Goal: Transaction & Acquisition: Subscribe to service/newsletter

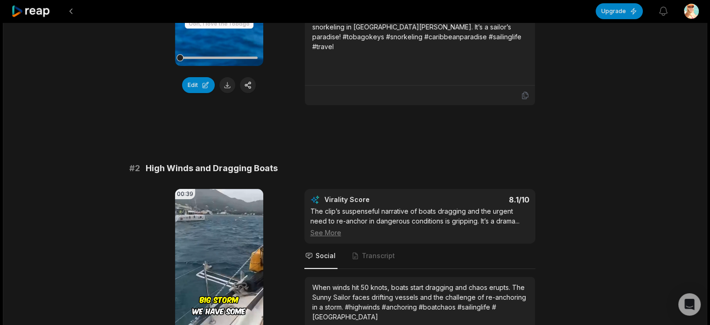
scroll to position [47, 0]
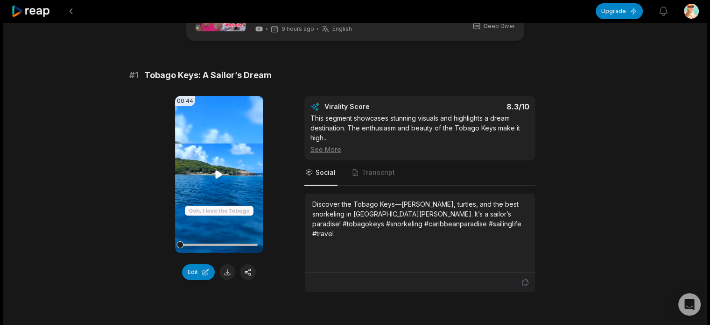
click at [220, 174] on icon at bounding box center [219, 174] width 7 height 8
click at [203, 270] on button "Edit" at bounding box center [198, 272] width 33 height 16
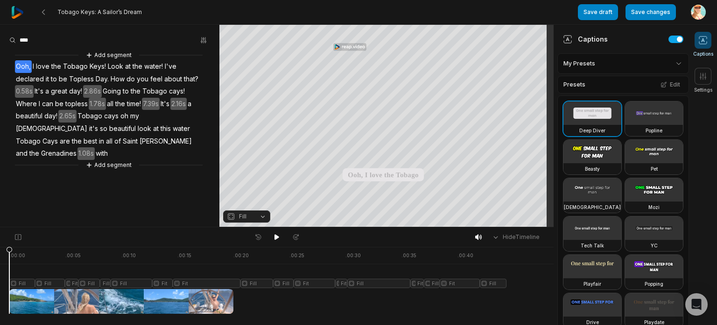
click at [323, 284] on div at bounding box center [257, 280] width 497 height 67
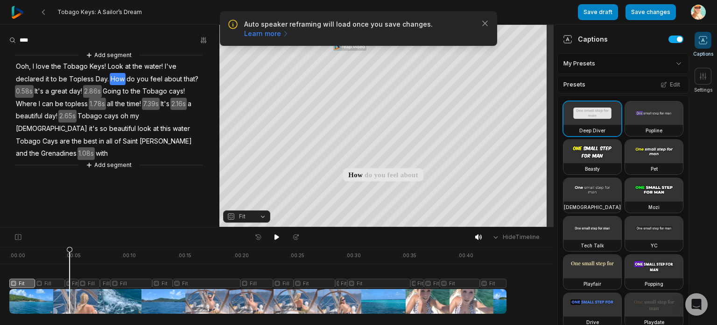
click at [70, 258] on icon at bounding box center [70, 282] width 6 height 71
click at [72, 285] on icon at bounding box center [70, 282] width 6 height 71
click at [262, 216] on button "Fit" at bounding box center [246, 216] width 47 height 12
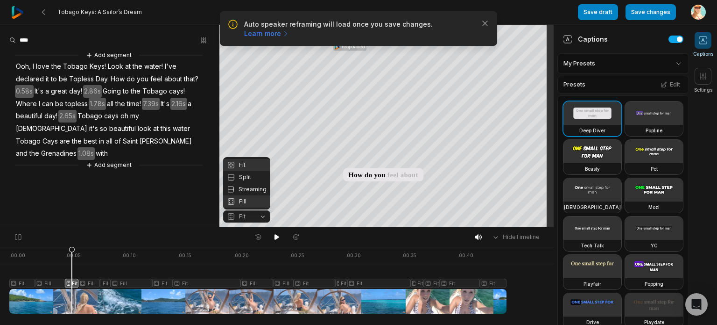
click at [249, 204] on div "Fill" at bounding box center [246, 201] width 47 height 12
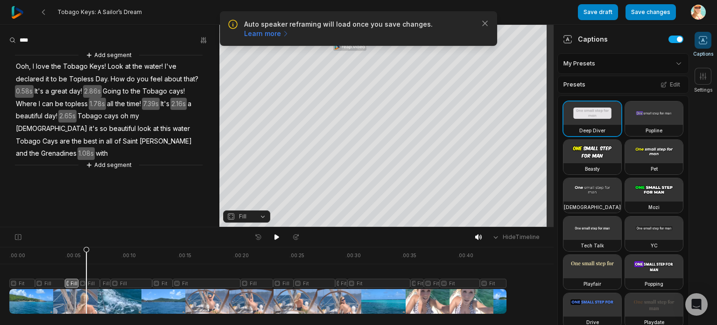
drag, startPoint x: 71, startPoint y: 250, endPoint x: 85, endPoint y: 253, distance: 14.2
click at [86, 253] on icon at bounding box center [87, 282] width 6 height 71
click at [91, 285] on div at bounding box center [257, 280] width 497 height 67
click at [263, 215] on button "Fill" at bounding box center [246, 216] width 47 height 12
drag, startPoint x: 92, startPoint y: 251, endPoint x: 123, endPoint y: 255, distance: 31.5
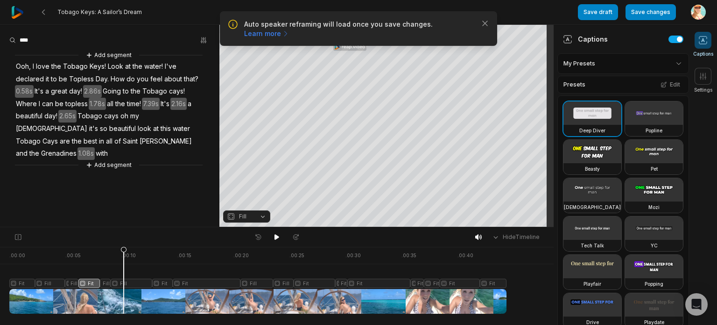
click at [124, 255] on icon at bounding box center [124, 279] width 7 height 67
click at [128, 286] on div at bounding box center [257, 280] width 497 height 67
click at [260, 217] on button "Fill" at bounding box center [246, 216] width 47 height 12
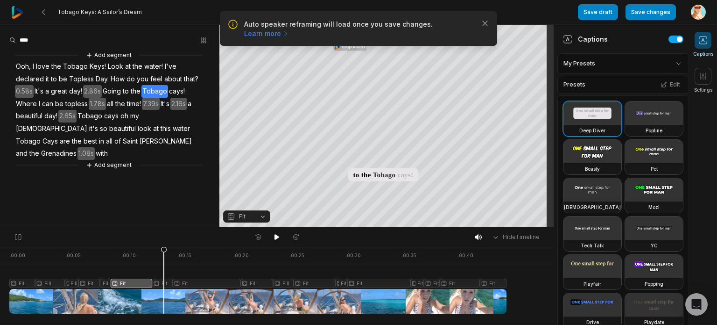
drag, startPoint x: 128, startPoint y: 250, endPoint x: 161, endPoint y: 257, distance: 34.4
click at [163, 257] on icon at bounding box center [164, 282] width 6 height 71
click at [163, 284] on icon at bounding box center [164, 282] width 6 height 71
click at [263, 215] on button "Fit" at bounding box center [246, 216] width 47 height 12
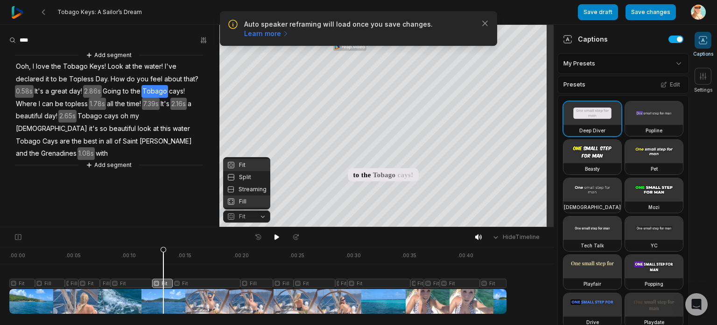
click at [252, 205] on div "Fill" at bounding box center [246, 201] width 47 height 12
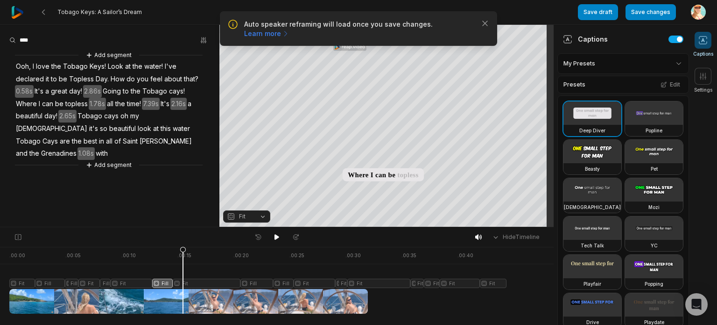
drag, startPoint x: 163, startPoint y: 249, endPoint x: 183, endPoint y: 251, distance: 19.7
click at [183, 251] on icon at bounding box center [183, 282] width 6 height 71
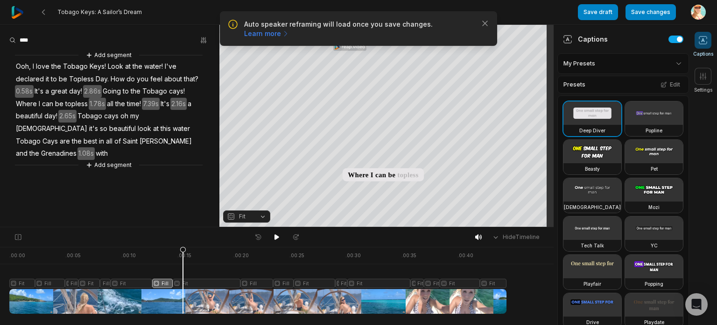
click at [189, 281] on div at bounding box center [257, 280] width 497 height 67
click at [263, 216] on button "Fit" at bounding box center [246, 216] width 47 height 12
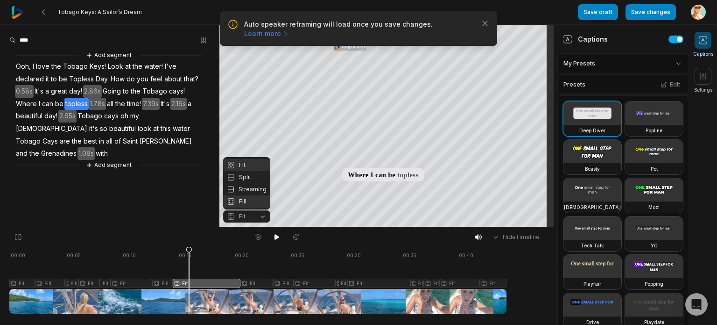
click at [243, 202] on div "Fill" at bounding box center [246, 201] width 47 height 12
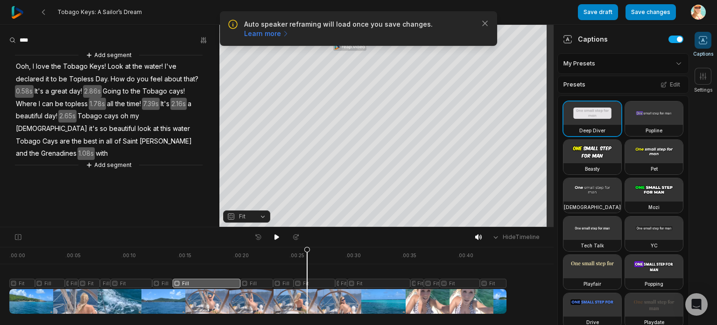
drag, startPoint x: 194, startPoint y: 253, endPoint x: 307, endPoint y: 251, distance: 113.0
click at [307, 251] on icon at bounding box center [308, 282] width 6 height 71
click at [303, 283] on div at bounding box center [257, 280] width 497 height 67
click at [263, 216] on button "Fit" at bounding box center [246, 216] width 47 height 12
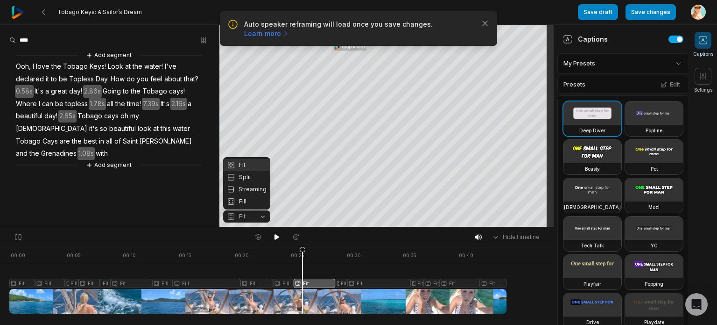
click at [251, 202] on div "Fill" at bounding box center [246, 201] width 47 height 12
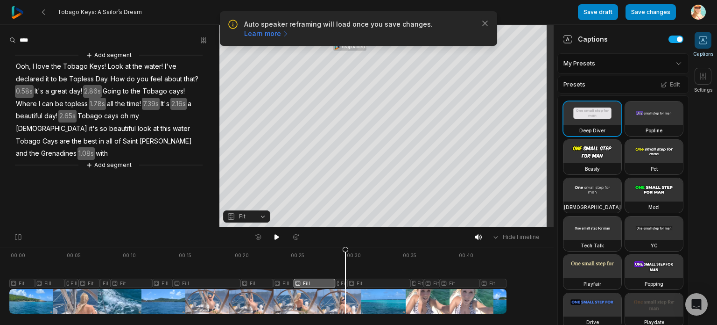
drag, startPoint x: 310, startPoint y: 255, endPoint x: 346, endPoint y: 255, distance: 35.5
click at [346, 255] on icon at bounding box center [346, 282] width 6 height 71
click at [354, 284] on div at bounding box center [257, 280] width 497 height 67
click at [341, 284] on div at bounding box center [257, 280] width 497 height 67
click at [262, 218] on button "Fit" at bounding box center [246, 216] width 47 height 12
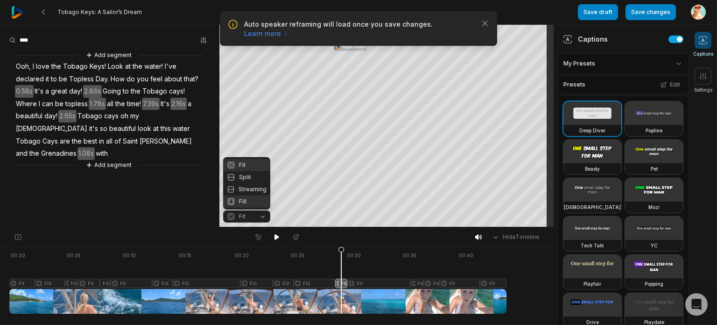
drag, startPoint x: 263, startPoint y: 216, endPoint x: 246, endPoint y: 201, distance: 22.5
click at [245, 202] on div "Fill" at bounding box center [246, 201] width 47 height 12
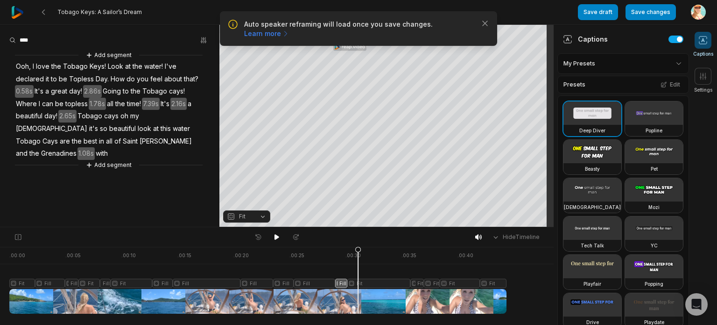
drag, startPoint x: 353, startPoint y: 256, endPoint x: 358, endPoint y: 256, distance: 5.6
click at [358, 256] on icon at bounding box center [358, 282] width 6 height 71
click at [372, 284] on div at bounding box center [257, 280] width 497 height 67
click at [424, 280] on div at bounding box center [257, 280] width 497 height 67
click at [264, 215] on button "Fit" at bounding box center [246, 216] width 47 height 12
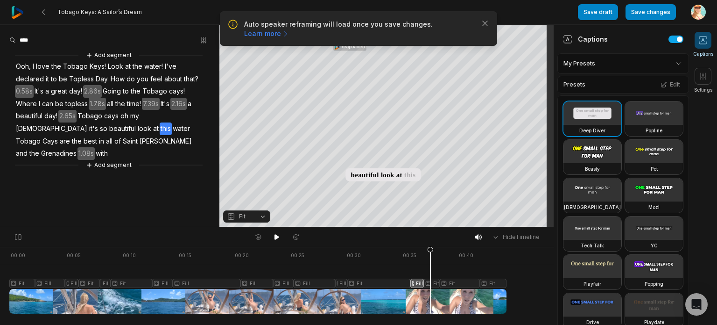
click at [431, 255] on icon at bounding box center [430, 279] width 7 height 67
click at [433, 287] on icon at bounding box center [431, 282] width 6 height 71
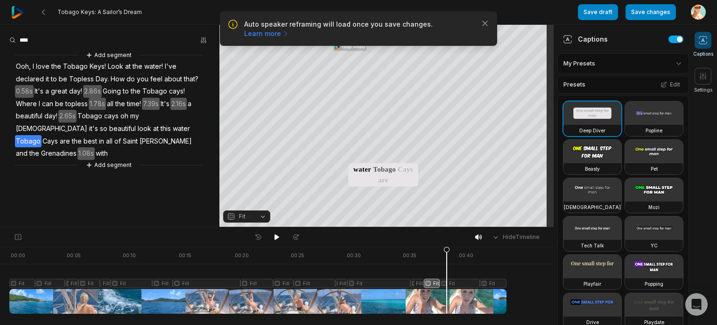
click at [447, 283] on div at bounding box center [257, 280] width 497 height 67
click at [263, 217] on button "Fit" at bounding box center [246, 216] width 47 height 12
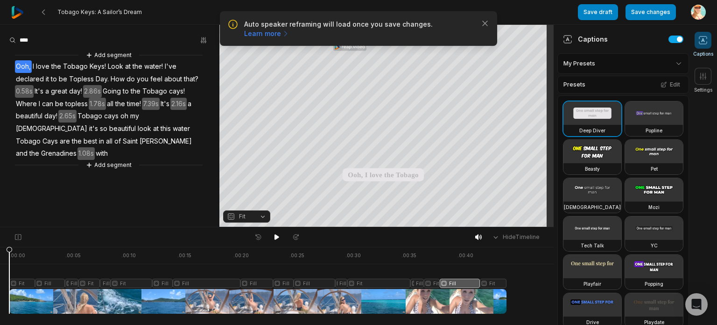
drag, startPoint x: 459, startPoint y: 255, endPoint x: 1, endPoint y: 254, distance: 457.7
click at [7, 254] on icon at bounding box center [10, 282] width 6 height 71
click at [659, 14] on button "Save changes" at bounding box center [651, 12] width 50 height 16
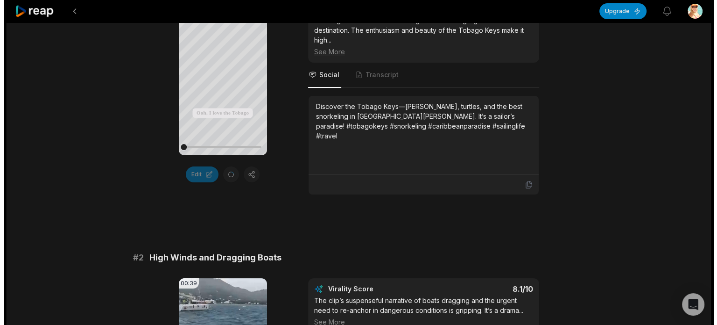
scroll to position [93, 0]
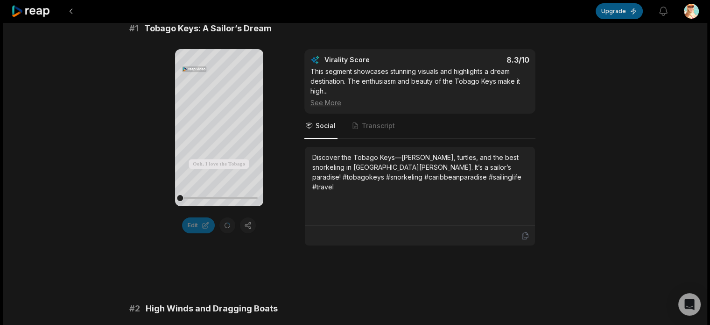
click at [619, 12] on button "Upgrade" at bounding box center [619, 11] width 47 height 16
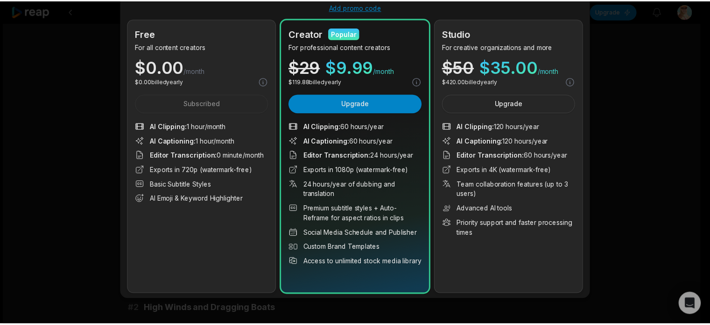
scroll to position [0, 0]
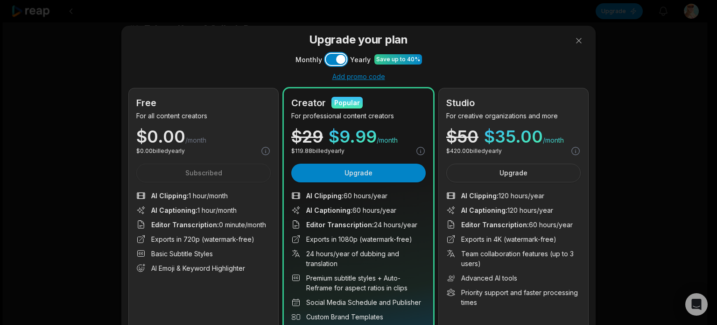
click at [335, 55] on button "Use setting" at bounding box center [336, 59] width 21 height 11
click at [337, 59] on button "Use setting" at bounding box center [336, 59] width 21 height 11
click at [577, 42] on button at bounding box center [579, 40] width 19 height 19
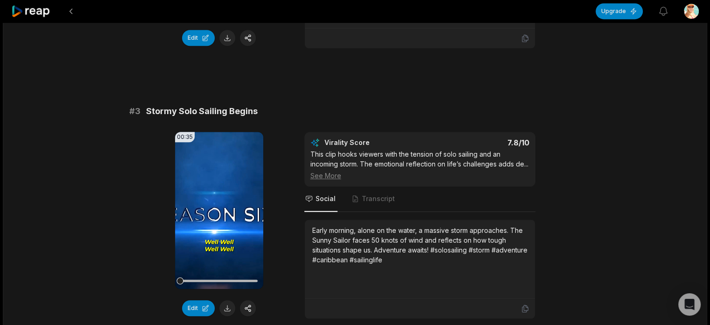
scroll to position [607, 0]
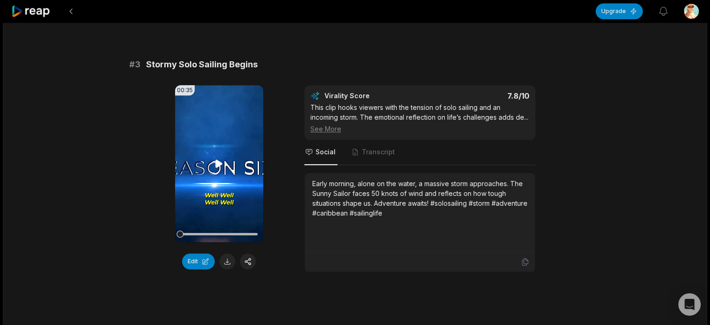
click at [214, 162] on icon at bounding box center [218, 163] width 11 height 11
click at [220, 162] on icon at bounding box center [218, 163] width 11 height 11
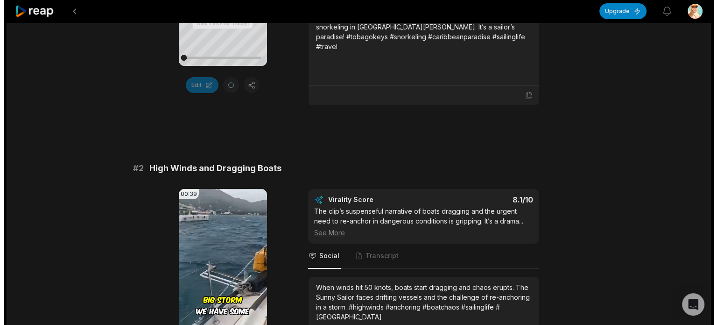
scroll to position [0, 0]
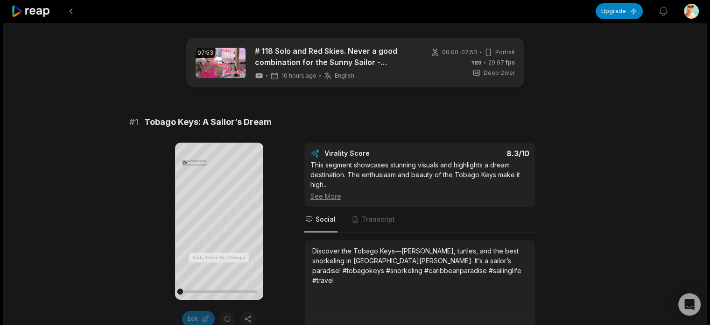
click at [36, 7] on icon at bounding box center [31, 11] width 40 height 13
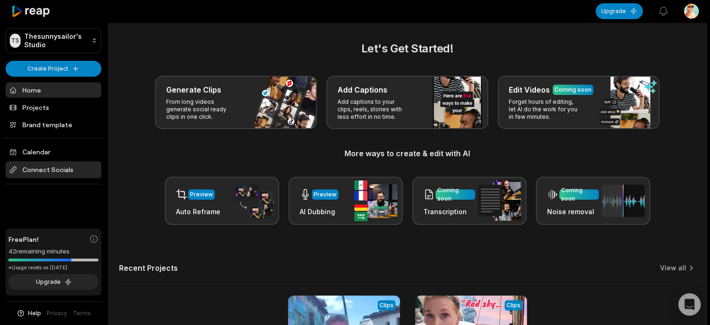
click at [47, 168] on span "Connect Socials" at bounding box center [54, 169] width 96 height 17
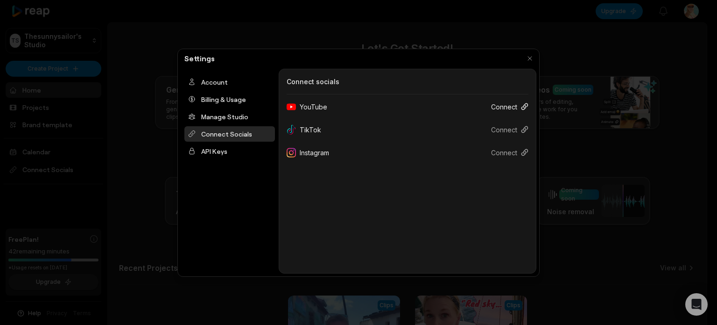
click at [503, 105] on button "Connect" at bounding box center [506, 106] width 45 height 17
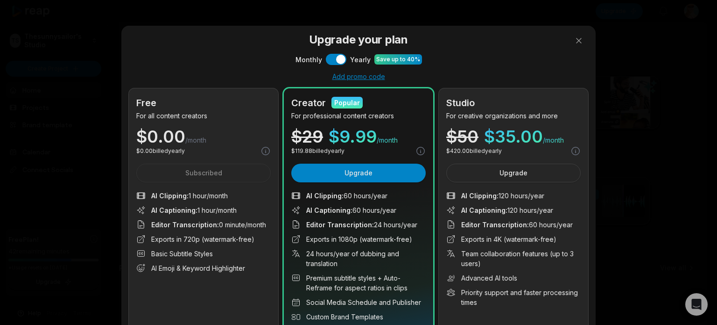
click at [329, 57] on div "Settings" at bounding box center [359, 58] width 356 height 13
click at [331, 58] on div "Settings" at bounding box center [359, 58] width 356 height 13
click at [340, 60] on div "Settings" at bounding box center [359, 58] width 356 height 13
click at [330, 56] on div "Settings" at bounding box center [359, 58] width 356 height 13
click at [329, 56] on div "Settings" at bounding box center [359, 58] width 356 height 13
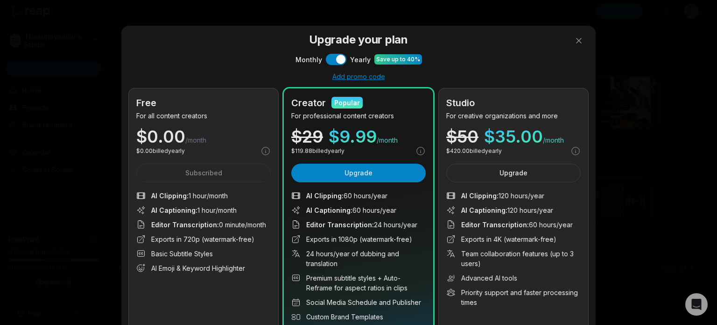
click at [360, 173] on div "Connect Socials Connect socials YouTube Connect TikTok Connect Instagram Connect" at bounding box center [408, 171] width 258 height 205
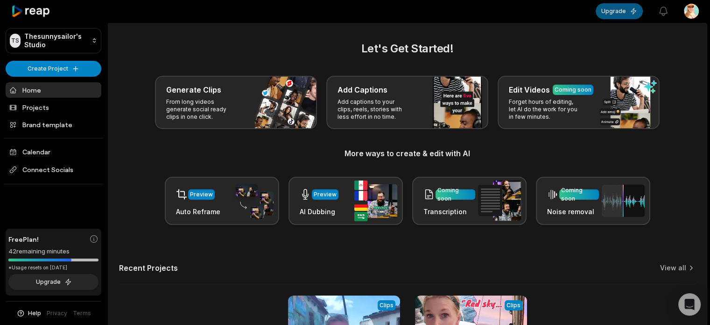
click at [619, 11] on button "Upgrade" at bounding box center [619, 11] width 47 height 16
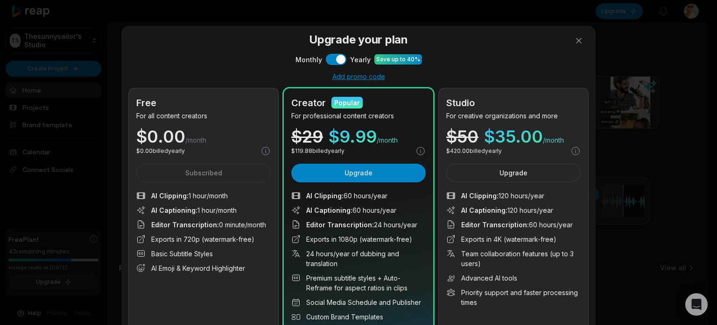
click at [322, 59] on div "Monthly Use setting Yearly Save up to 40%" at bounding box center [359, 59] width 460 height 11
click at [330, 58] on button "Use setting" at bounding box center [336, 59] width 21 height 11
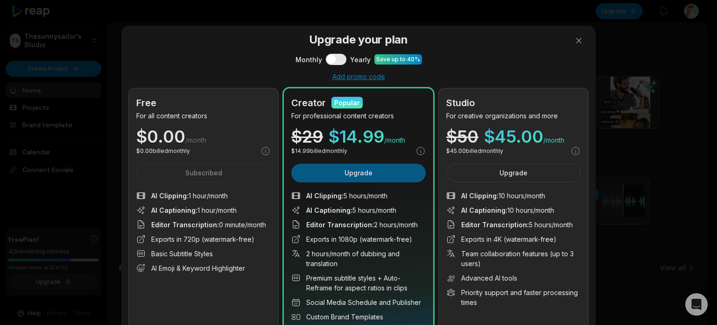
click at [362, 174] on button "Upgrade" at bounding box center [358, 172] width 135 height 19
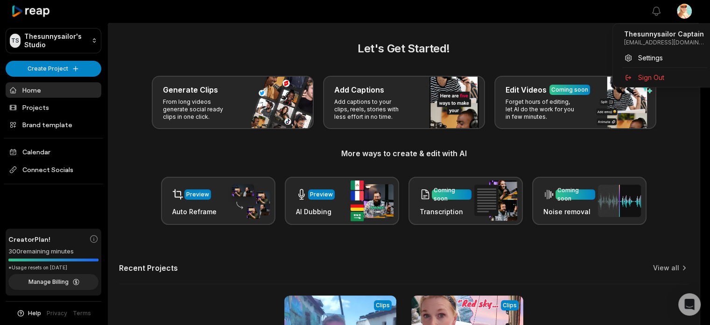
click at [691, 12] on html "TS Thesunnysailor's Studio Create Project Home Projects Brand template Calendar…" at bounding box center [355, 162] width 710 height 325
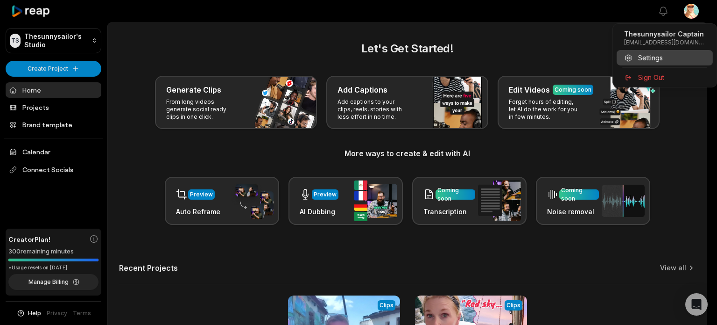
click at [649, 54] on span "Settings" at bounding box center [650, 58] width 25 height 10
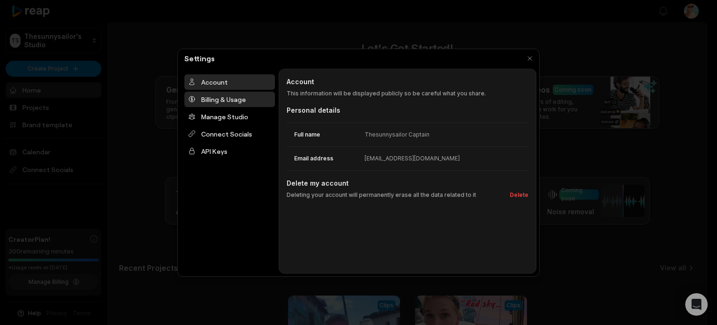
click at [224, 98] on div "Billing & Usage" at bounding box center [229, 99] width 91 height 15
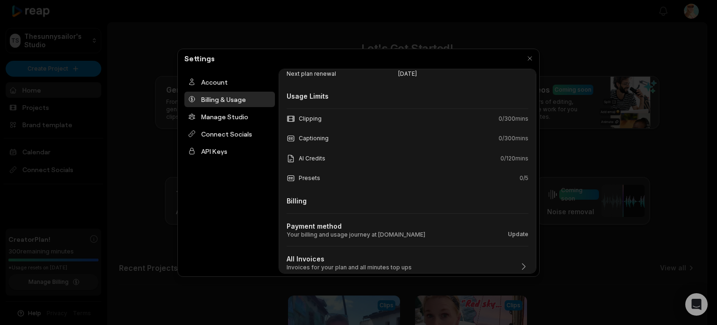
scroll to position [85, 0]
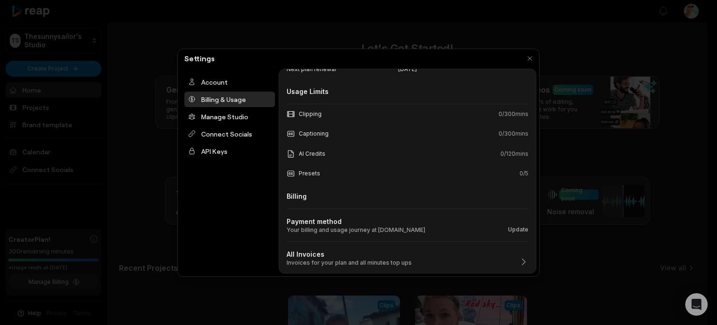
click at [415, 259] on div "All Invoices Invoices for your plan and all minutes top ups" at bounding box center [408, 253] width 242 height 25
click at [519, 260] on icon "button" at bounding box center [523, 261] width 9 height 9
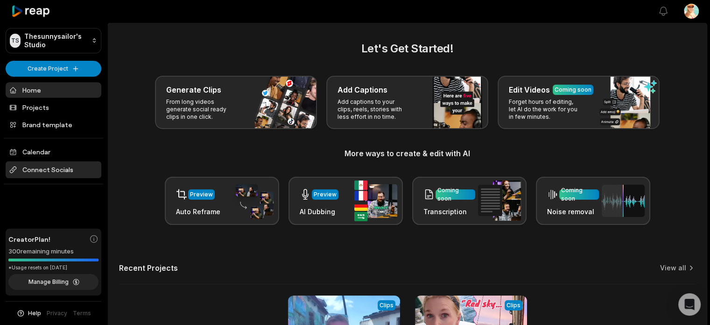
click at [51, 167] on span "Connect Socials" at bounding box center [54, 169] width 96 height 17
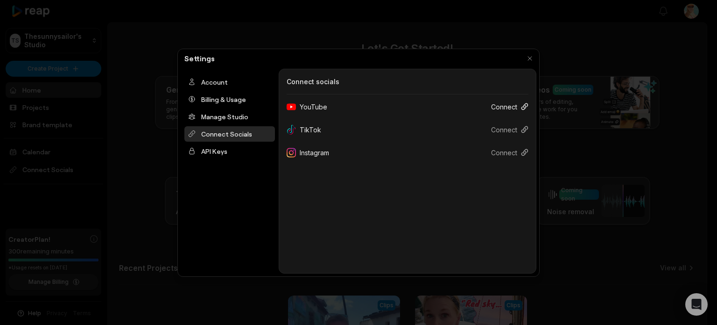
click at [506, 106] on button "Connect" at bounding box center [506, 106] width 45 height 17
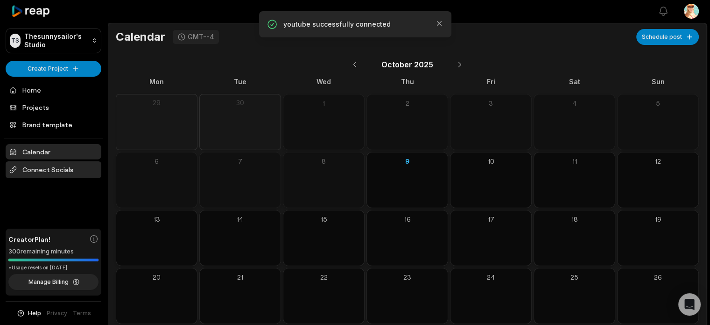
click at [43, 170] on span "Connect Socials" at bounding box center [54, 169] width 96 height 17
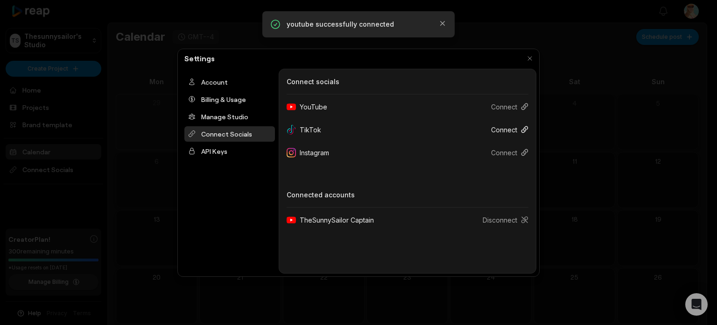
click at [500, 131] on button "Connect" at bounding box center [506, 129] width 45 height 17
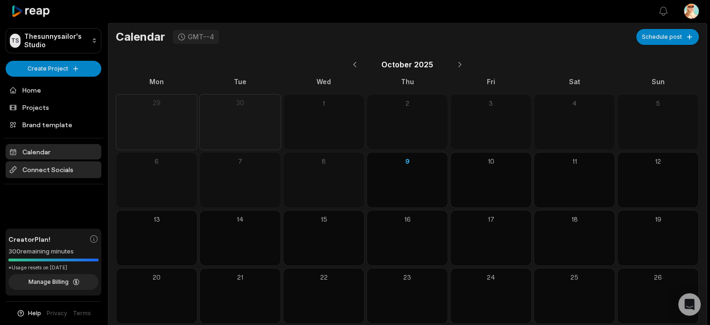
click at [48, 169] on span "Connect Socials" at bounding box center [54, 169] width 96 height 17
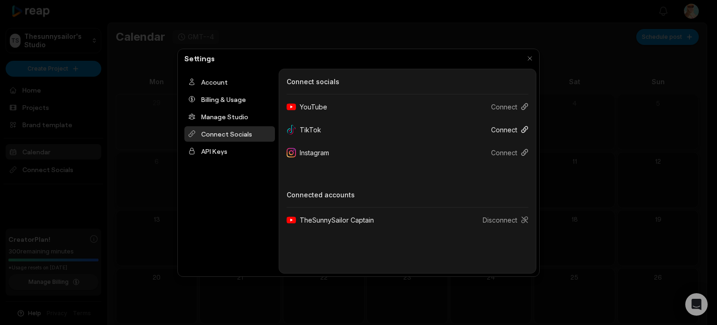
click at [496, 132] on button "Connect" at bounding box center [506, 129] width 45 height 17
click at [324, 152] on div "Instagram" at bounding box center [312, 152] width 50 height 17
click at [508, 155] on button "Connect" at bounding box center [506, 152] width 45 height 17
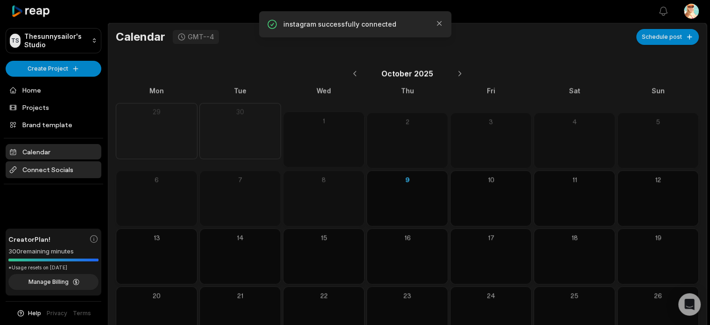
click at [51, 170] on span "Connect Socials" at bounding box center [54, 169] width 96 height 17
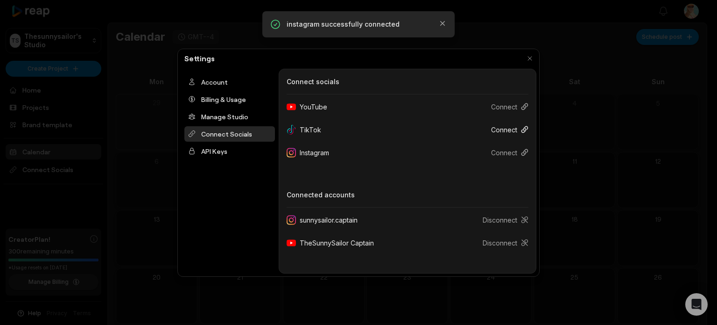
click at [506, 130] on button "Connect" at bounding box center [506, 129] width 45 height 17
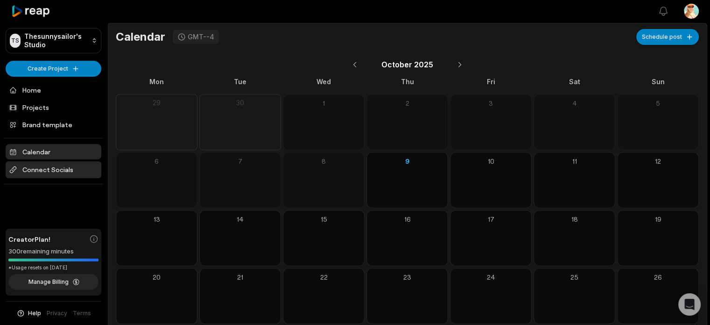
click at [30, 165] on span "Connect Socials" at bounding box center [54, 169] width 96 height 17
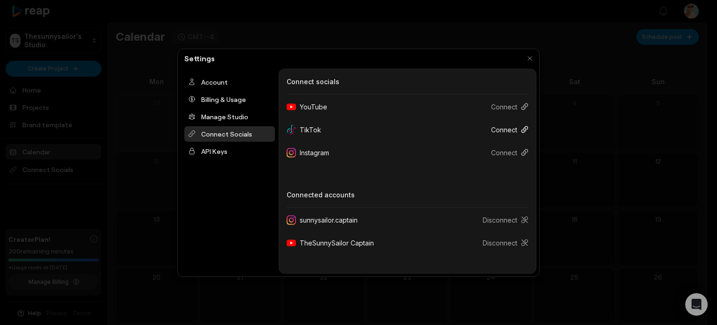
click at [502, 130] on button "Connect" at bounding box center [506, 129] width 45 height 17
click at [507, 129] on button "Connect" at bounding box center [506, 129] width 45 height 17
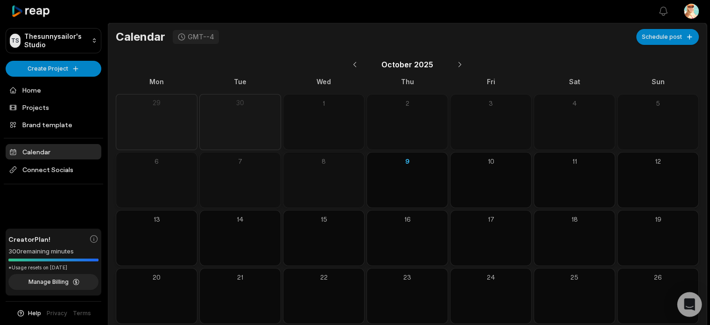
click at [693, 301] on icon "Open Intercom Messenger" at bounding box center [689, 304] width 11 height 12
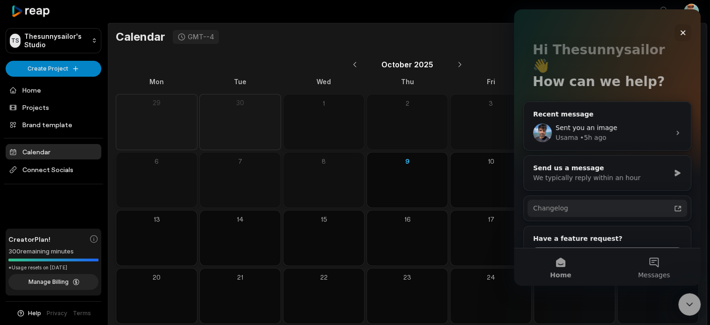
scroll to position [47, 0]
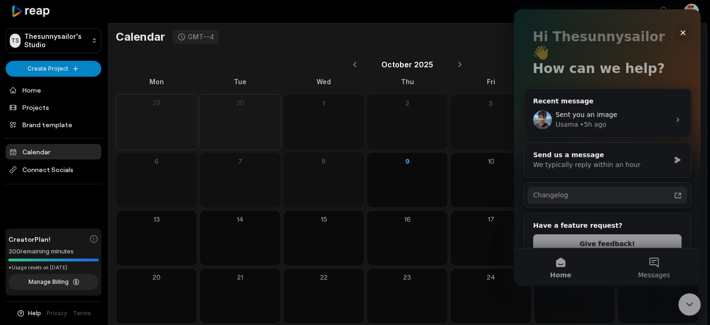
click at [653, 186] on div "Changelog" at bounding box center [608, 194] width 160 height 17
click at [580, 160] on div "We typically reply within an hour" at bounding box center [601, 165] width 137 height 10
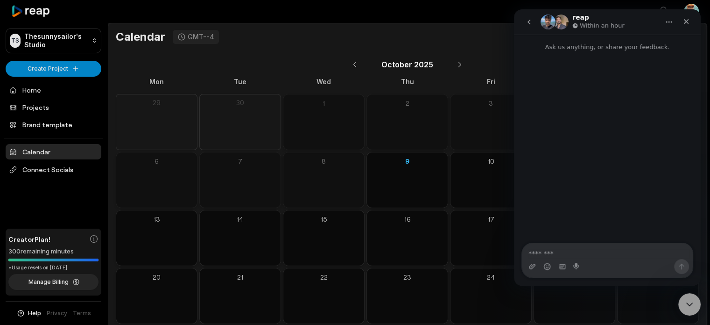
scroll to position [0, 0]
click at [561, 254] on textarea "Message…" at bounding box center [607, 251] width 171 height 16
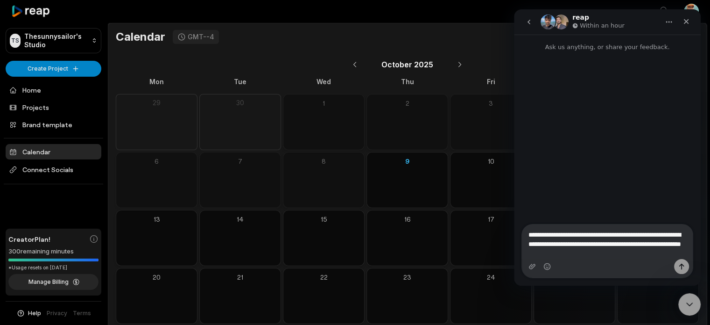
type textarea "**********"
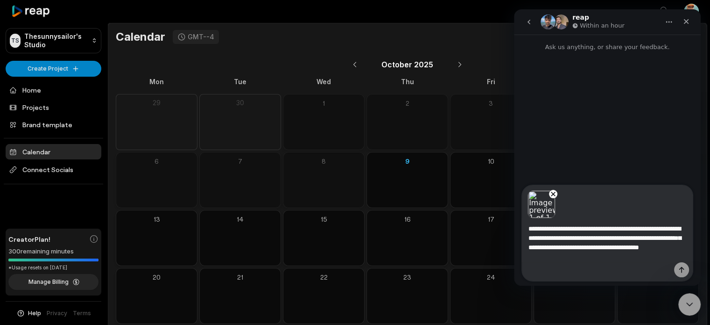
type textarea "**********"
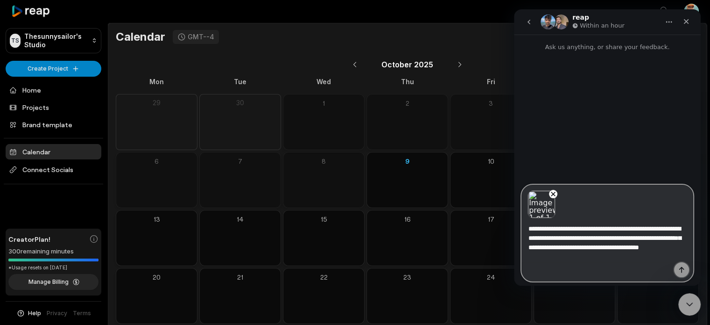
click at [681, 268] on icon "Send a message…" at bounding box center [682, 270] width 5 height 6
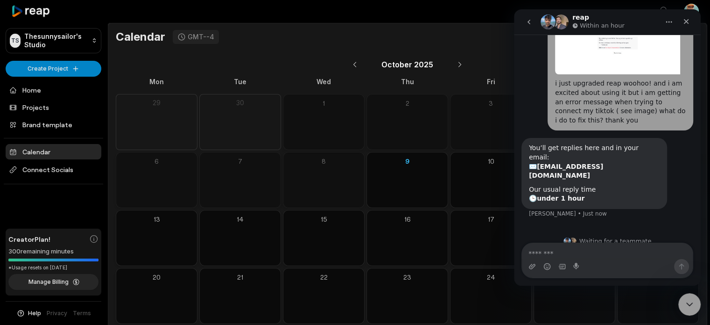
scroll to position [63, 0]
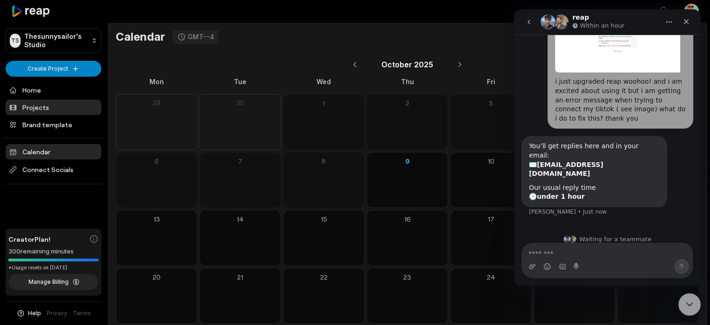
click at [51, 105] on link "Projects" at bounding box center [54, 106] width 96 height 15
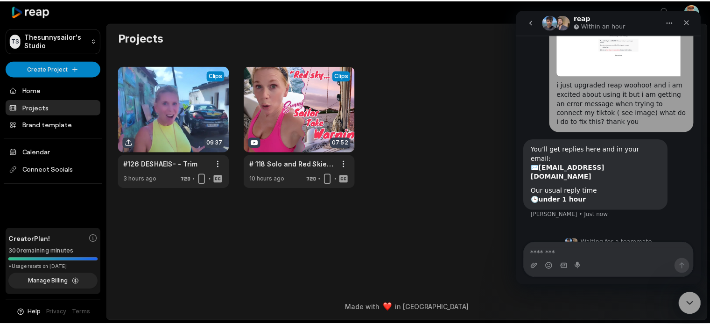
scroll to position [63, 0]
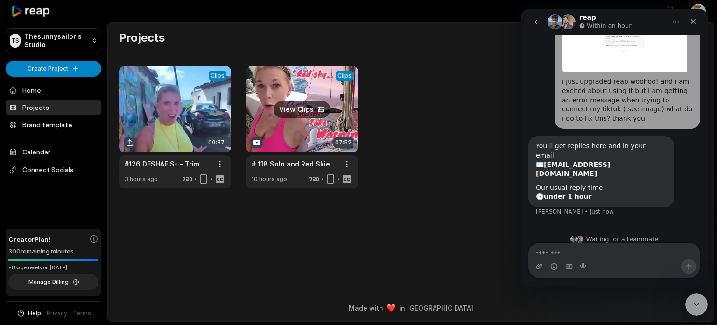
click at [297, 134] on link at bounding box center [302, 127] width 112 height 122
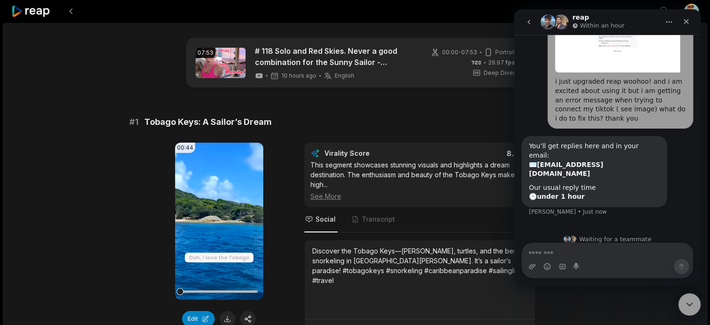
scroll to position [93, 0]
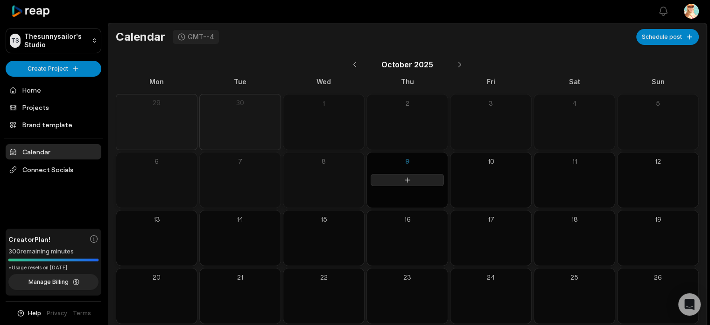
click at [406, 183] on icon at bounding box center [407, 179] width 7 height 7
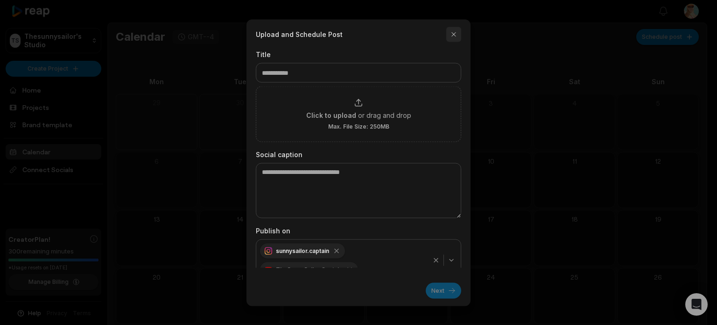
click at [455, 33] on button "button" at bounding box center [454, 34] width 15 height 15
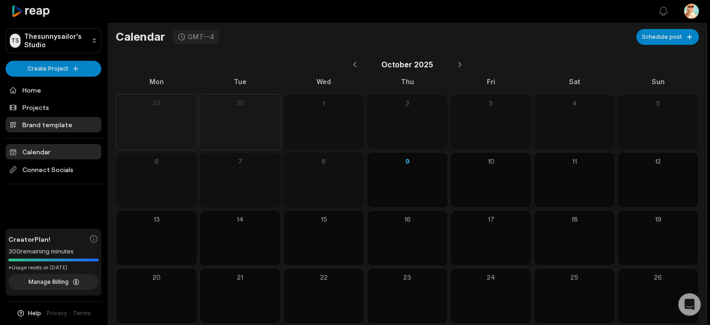
click at [57, 120] on link "Brand template" at bounding box center [54, 124] width 96 height 15
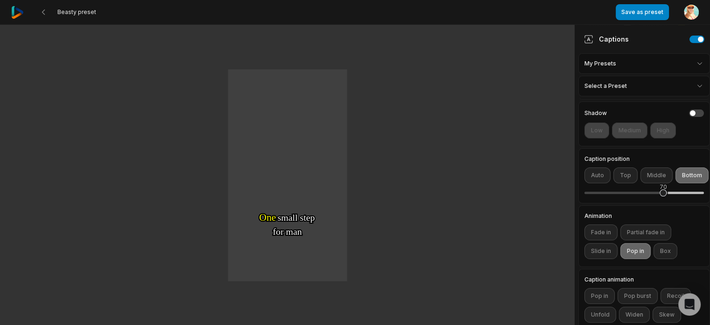
scroll to position [166, 0]
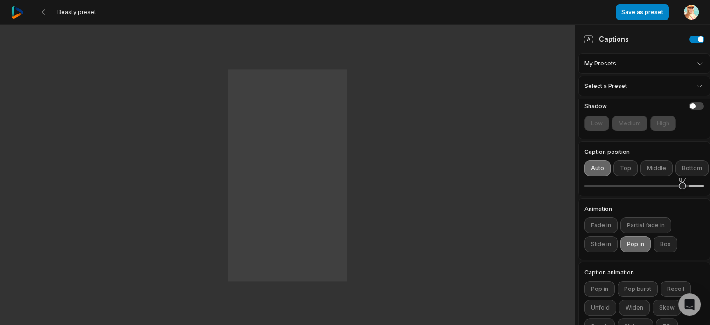
drag, startPoint x: 662, startPoint y: 198, endPoint x: 683, endPoint y: 211, distance: 24.4
click at [683, 211] on div "Family Komika Axis Normal ** Font #ffffffff Highlight #ffff00ff Stroke #000000f…" at bounding box center [645, 146] width 132 height 429
drag, startPoint x: 680, startPoint y: 197, endPoint x: 672, endPoint y: 199, distance: 8.4
click at [672, 189] on div "77" at bounding box center [671, 185] width 7 height 7
click at [653, 14] on button "Save as preset" at bounding box center [642, 12] width 53 height 16
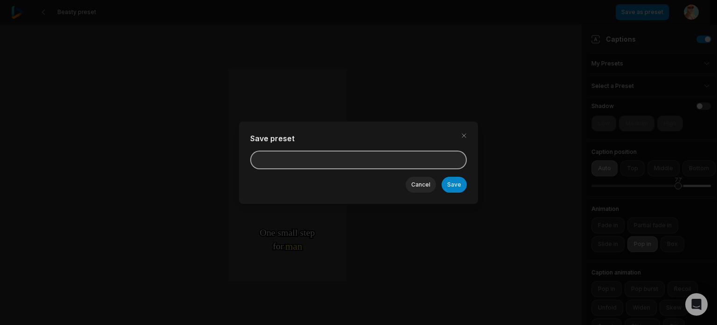
drag, startPoint x: 333, startPoint y: 150, endPoint x: 335, endPoint y: 156, distance: 5.6
click at [333, 151] on input at bounding box center [358, 159] width 217 height 19
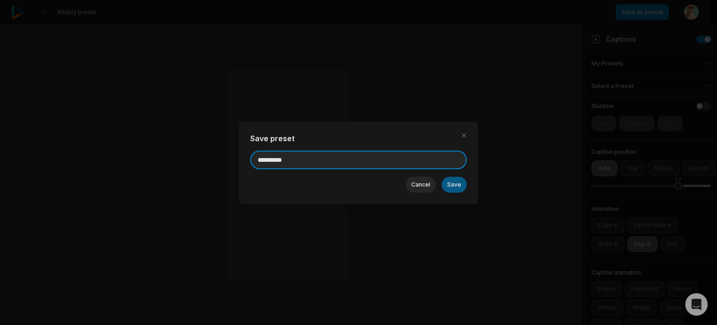
type input "**********"
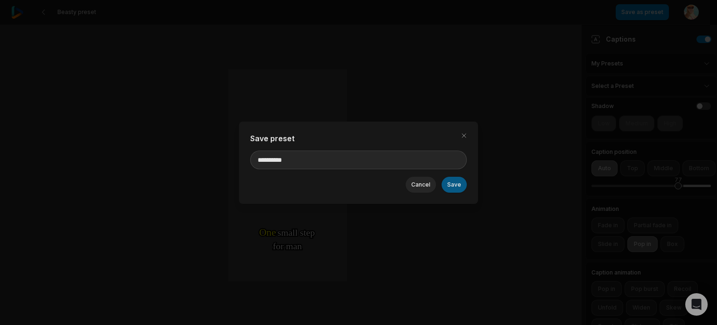
click at [451, 188] on button "Save" at bounding box center [454, 185] width 25 height 16
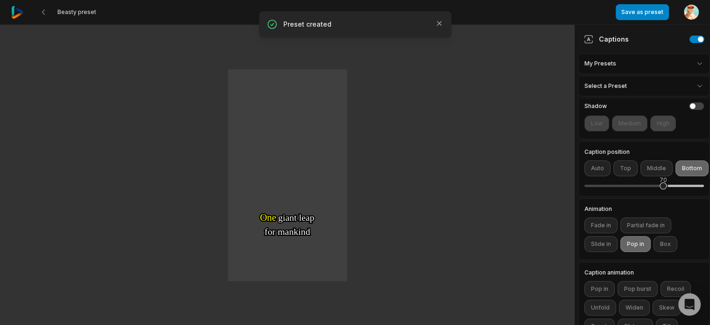
click at [13, 12] on img at bounding box center [17, 12] width 13 height 13
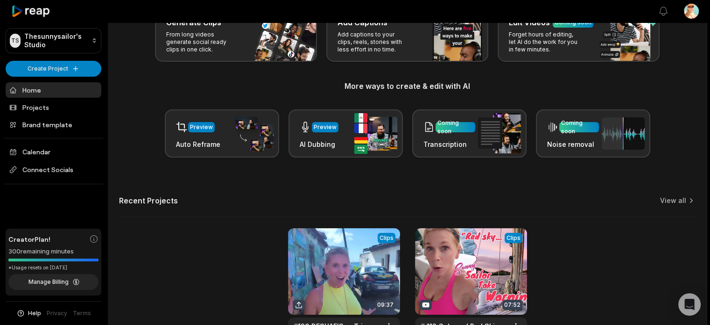
scroll to position [140, 0]
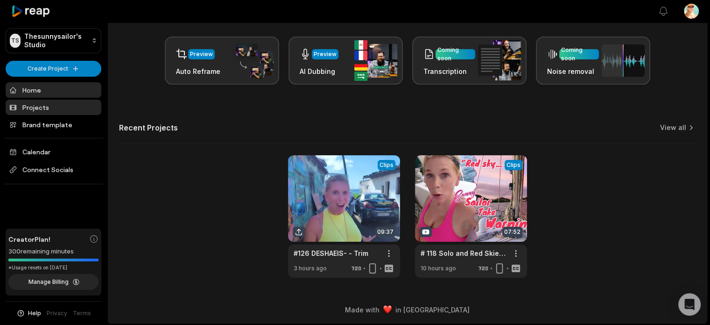
click at [32, 105] on link "Projects" at bounding box center [54, 106] width 96 height 15
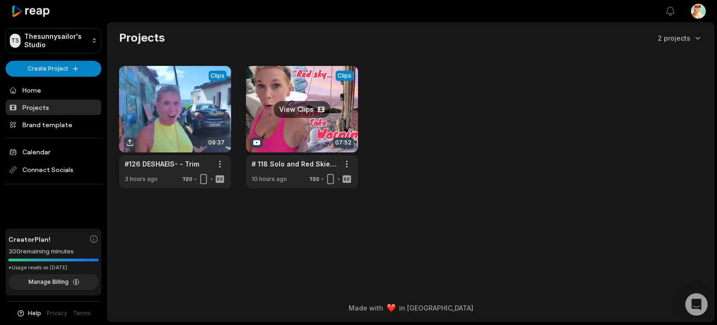
click at [305, 134] on link at bounding box center [302, 127] width 112 height 122
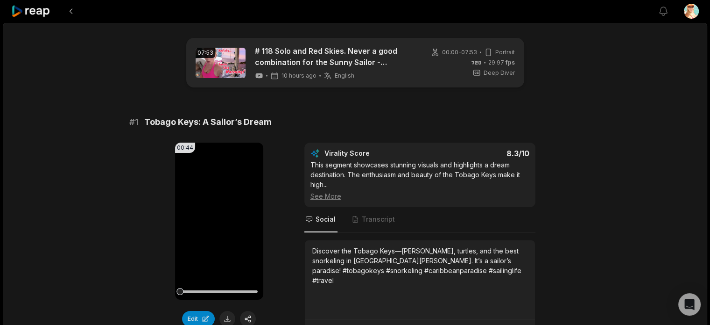
scroll to position [47, 0]
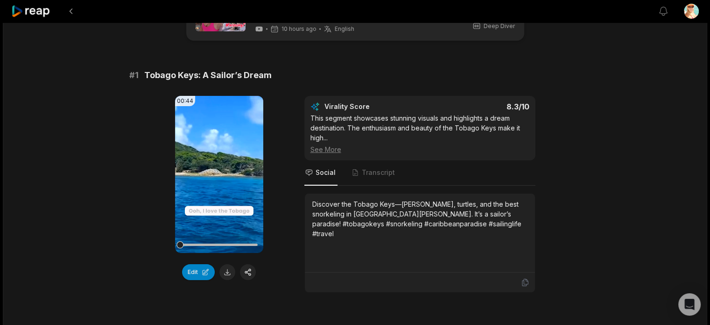
click at [526, 280] on icon at bounding box center [525, 282] width 6 height 7
click at [524, 282] on icon at bounding box center [525, 282] width 6 height 7
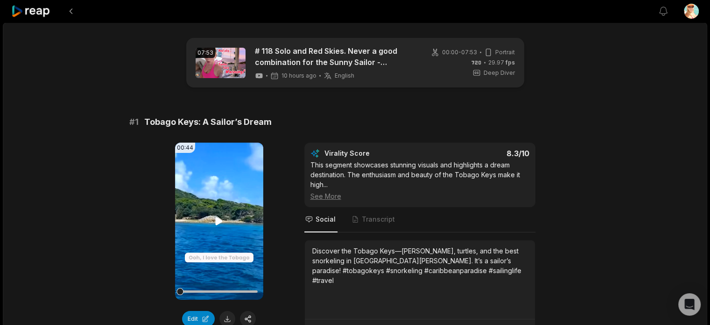
scroll to position [140, 0]
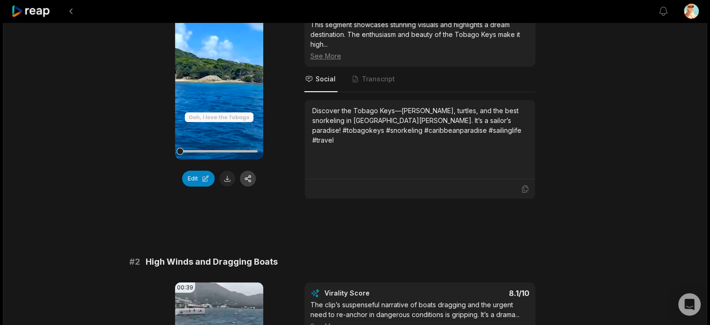
click at [250, 175] on button "button" at bounding box center [248, 178] width 16 height 16
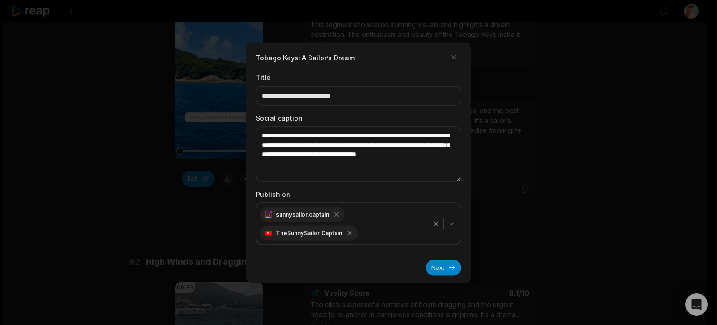
click at [454, 224] on icon "button" at bounding box center [451, 223] width 7 height 7
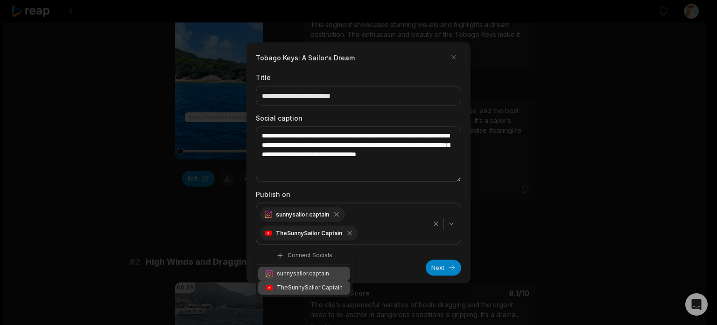
click at [454, 224] on icon "button" at bounding box center [451, 223] width 7 height 7
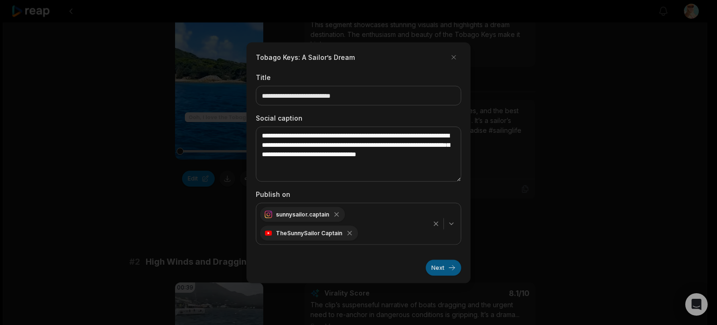
click at [445, 266] on button "Next" at bounding box center [443, 267] width 35 height 16
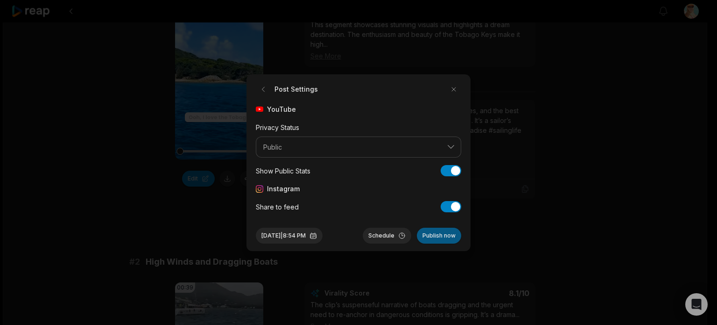
click at [440, 236] on button "Publish now" at bounding box center [439, 235] width 44 height 16
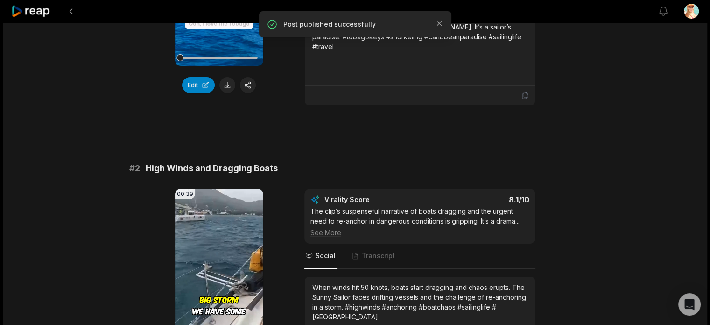
scroll to position [374, 0]
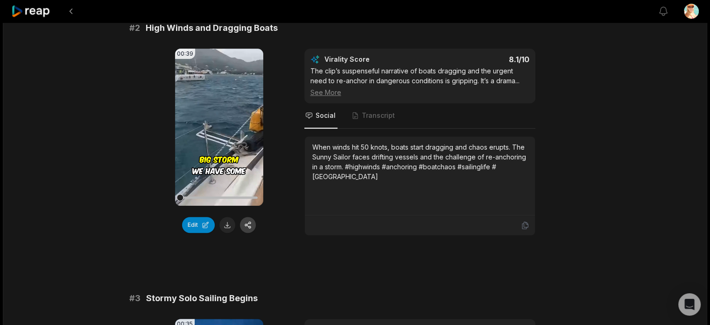
click at [249, 222] on button "button" at bounding box center [248, 225] width 16 height 16
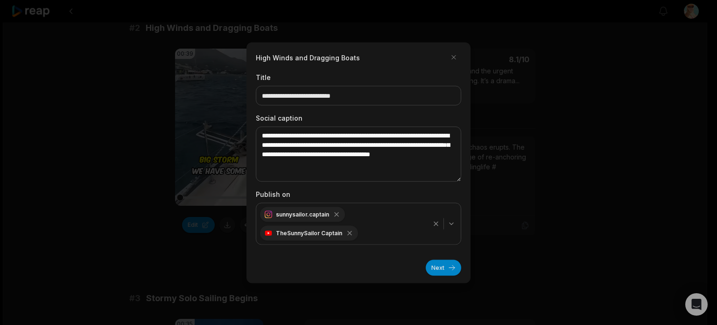
click at [449, 220] on icon "button" at bounding box center [451, 223] width 7 height 7
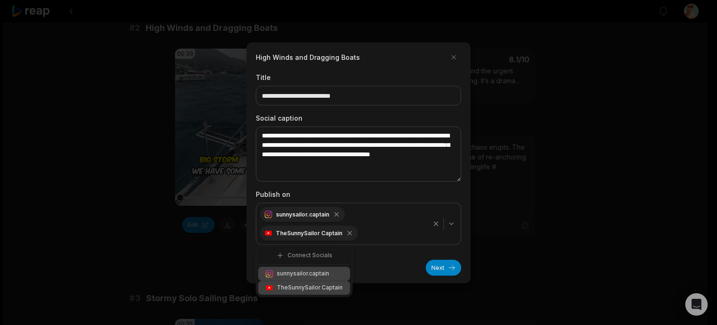
click at [454, 224] on icon "button" at bounding box center [451, 223] width 7 height 7
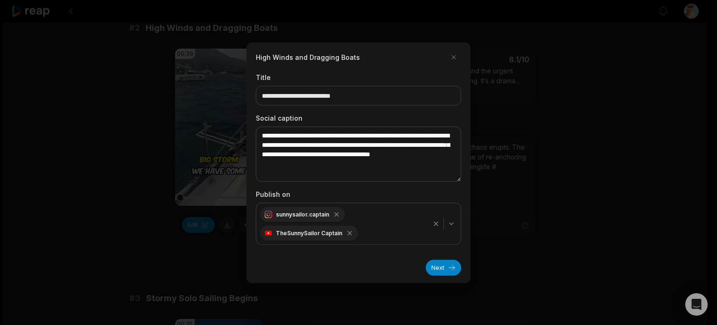
click at [454, 224] on icon "button" at bounding box center [451, 223] width 7 height 7
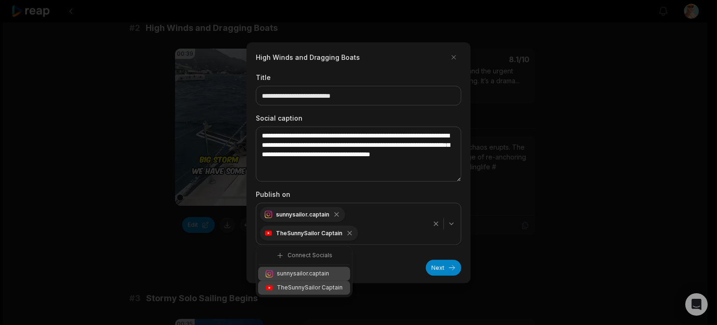
click at [454, 224] on icon "button" at bounding box center [451, 223] width 7 height 7
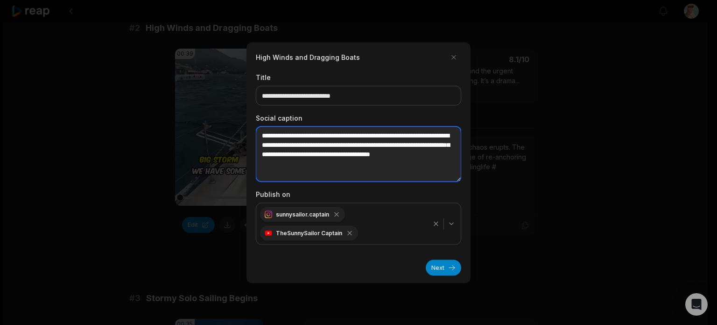
drag, startPoint x: 337, startPoint y: 143, endPoint x: 287, endPoint y: 142, distance: 50.5
click at [287, 142] on textarea "**********" at bounding box center [359, 153] width 206 height 55
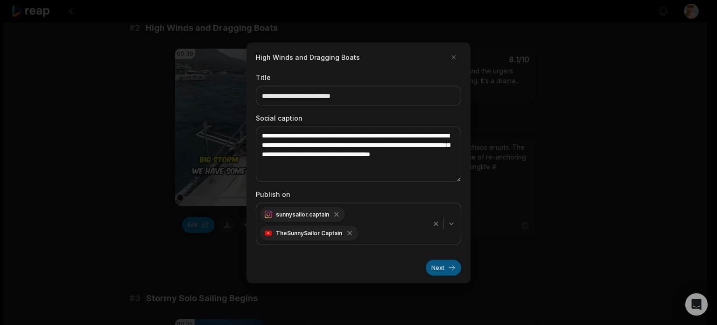
click at [444, 270] on button "Next" at bounding box center [443, 267] width 35 height 16
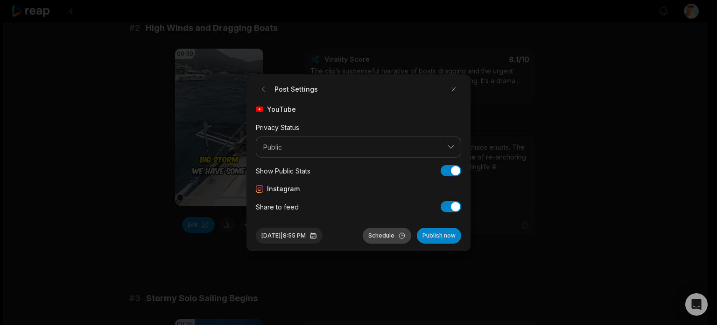
click at [391, 235] on button "Schedule" at bounding box center [387, 235] width 49 height 16
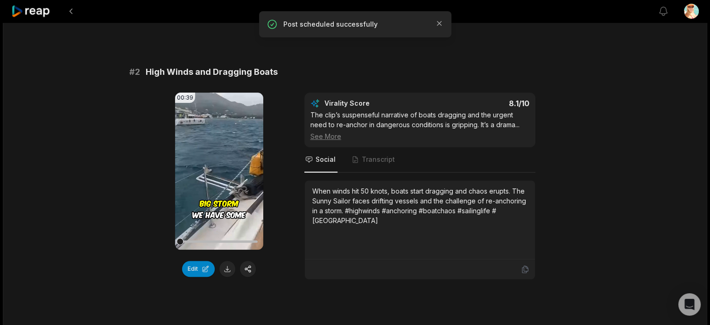
scroll to position [327, 0]
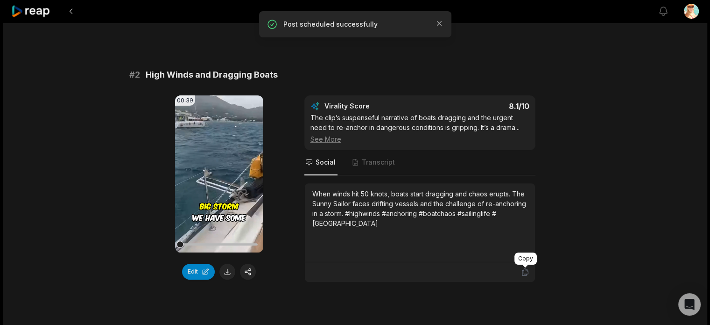
click at [525, 269] on icon at bounding box center [525, 272] width 8 height 8
click at [249, 271] on button "button" at bounding box center [248, 271] width 16 height 16
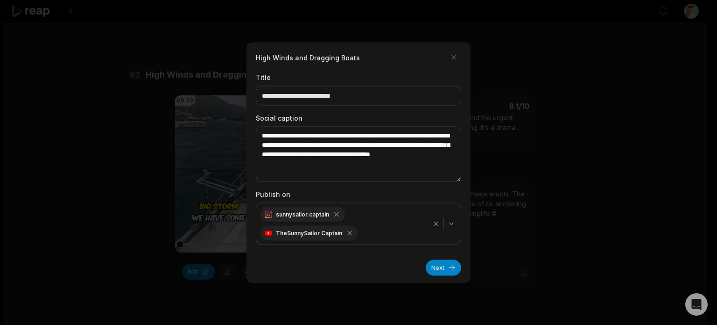
click at [451, 223] on icon "button" at bounding box center [451, 223] width 7 height 7
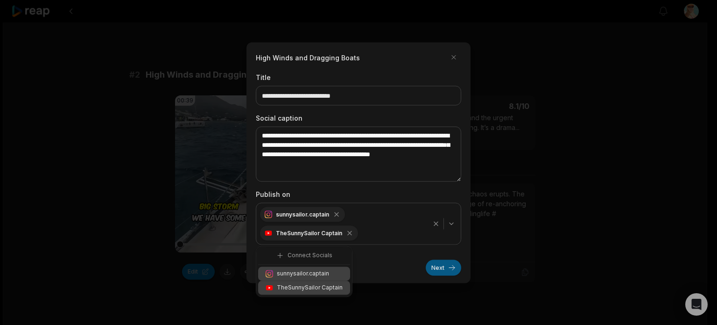
click at [445, 266] on button "Next" at bounding box center [443, 267] width 35 height 16
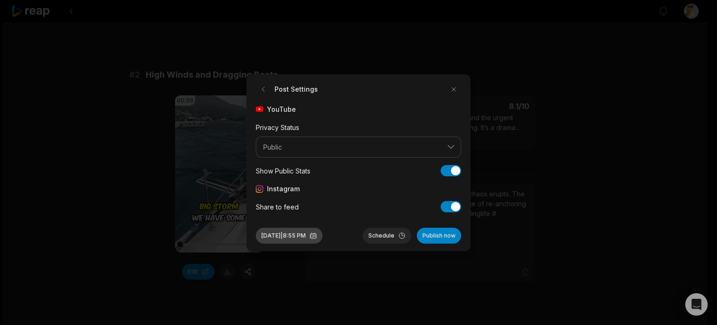
click at [310, 237] on button "Oct 9, 2025 | 8:55 PM" at bounding box center [289, 235] width 67 height 16
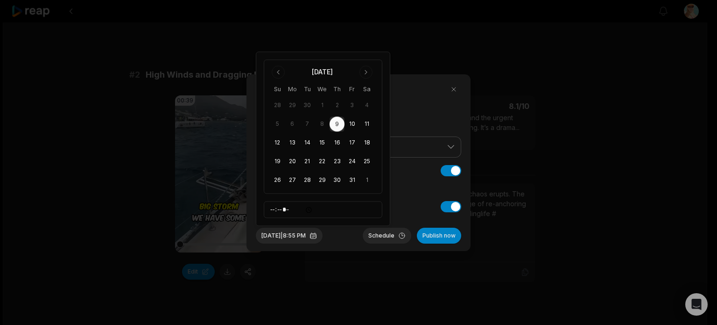
click at [415, 189] on div "Instagram" at bounding box center [359, 189] width 206 height 10
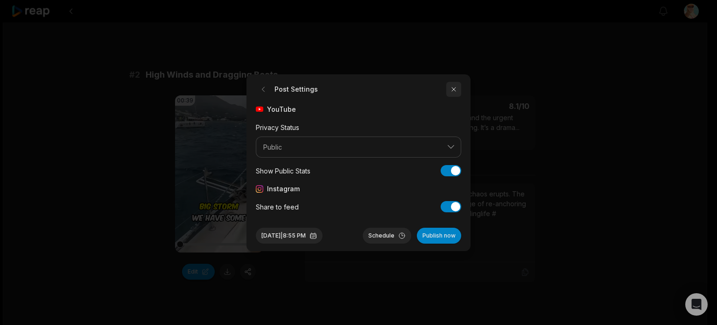
click at [454, 88] on button "button" at bounding box center [454, 89] width 15 height 15
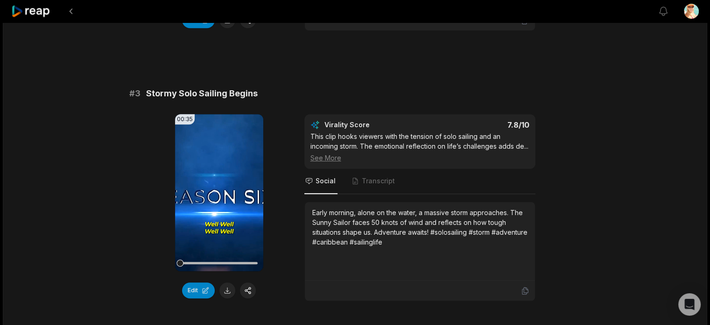
scroll to position [607, 0]
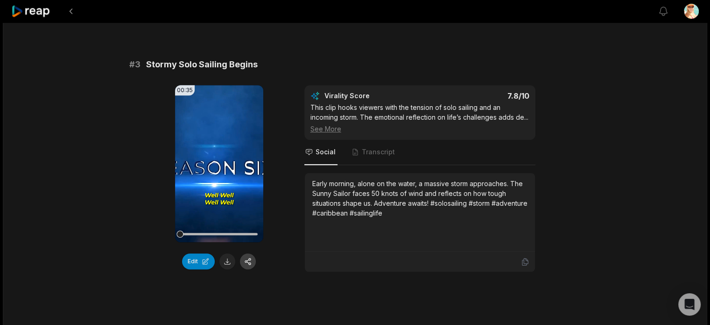
click at [248, 260] on button "button" at bounding box center [248, 261] width 16 height 16
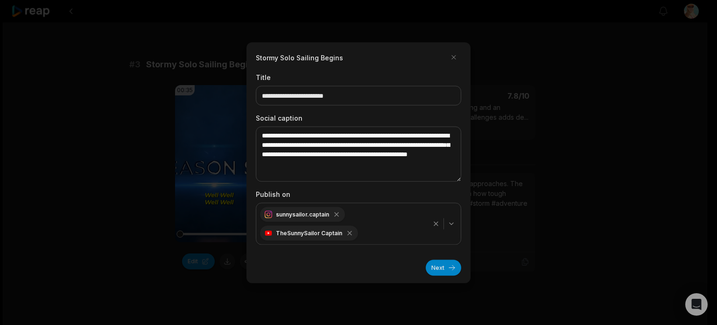
click at [453, 225] on icon "button" at bounding box center [451, 223] width 7 height 7
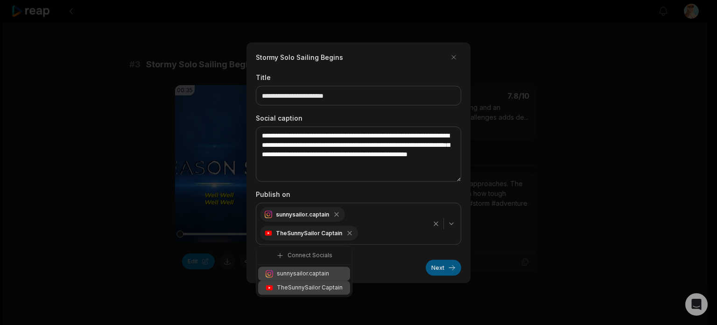
click at [440, 268] on button "Next" at bounding box center [443, 267] width 35 height 16
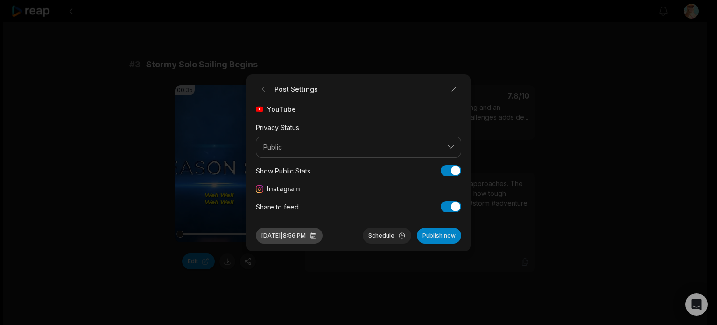
click at [323, 234] on button "Oct 9, 2025 | 8:56 PM" at bounding box center [289, 235] width 67 height 16
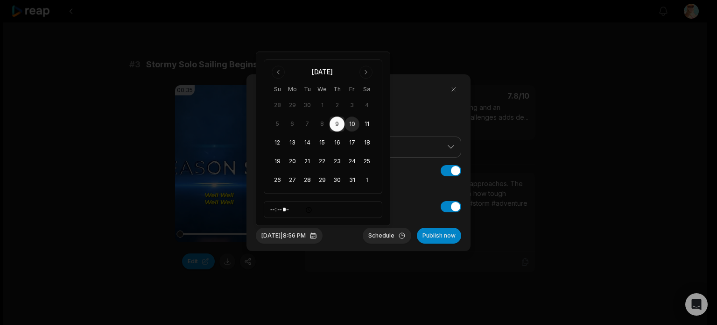
click at [354, 121] on button "10" at bounding box center [352, 124] width 15 height 15
click at [307, 236] on button "Oct 10, 2025 | 8:56 PM" at bounding box center [289, 235] width 67 height 16
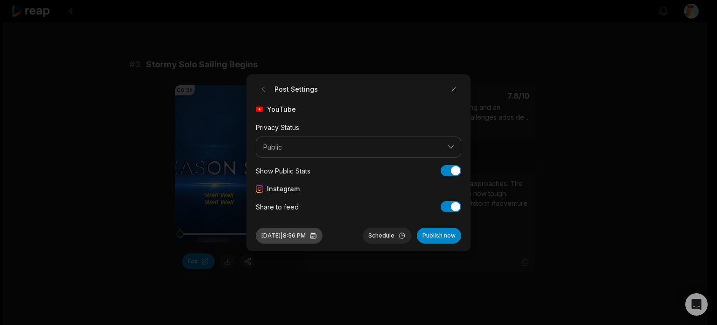
click at [310, 236] on button "Oct 10, 2025 | 8:56 PM" at bounding box center [289, 235] width 67 height 16
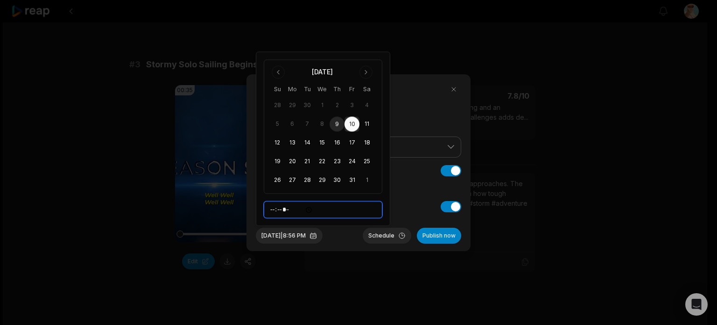
click at [274, 209] on input "*****" at bounding box center [323, 209] width 119 height 17
type input "*****"
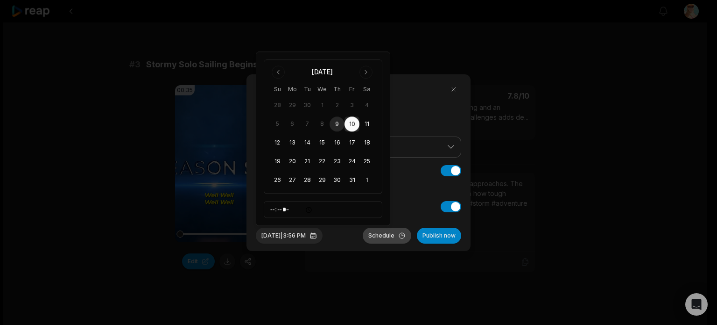
click at [385, 236] on button "Schedule" at bounding box center [387, 235] width 49 height 16
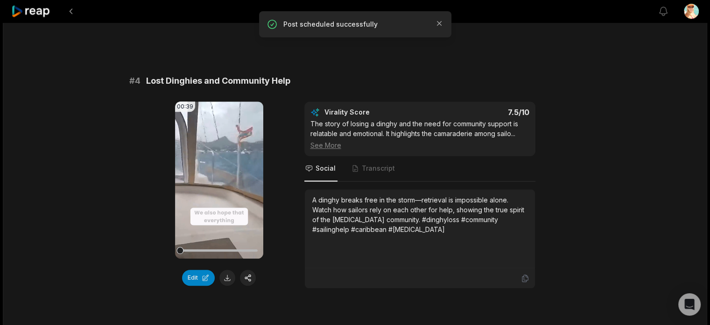
scroll to position [887, 0]
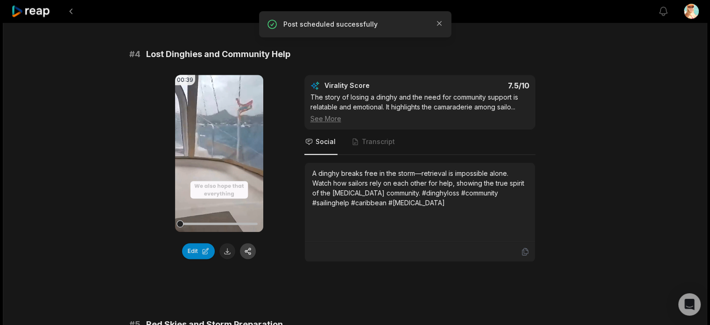
click at [251, 258] on button "button" at bounding box center [248, 251] width 16 height 16
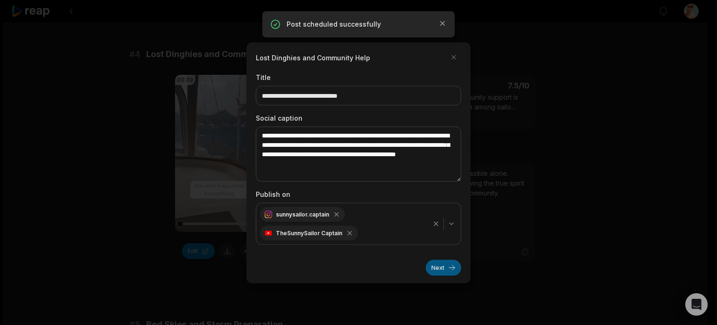
click at [447, 266] on button "Next" at bounding box center [443, 267] width 35 height 16
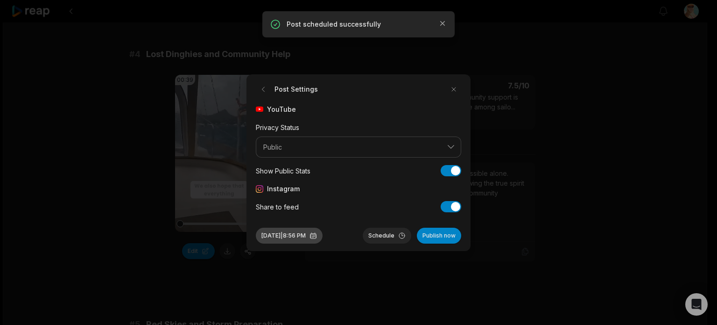
click at [323, 233] on button "Oct 9, 2025 | 8:56 PM" at bounding box center [289, 235] width 67 height 16
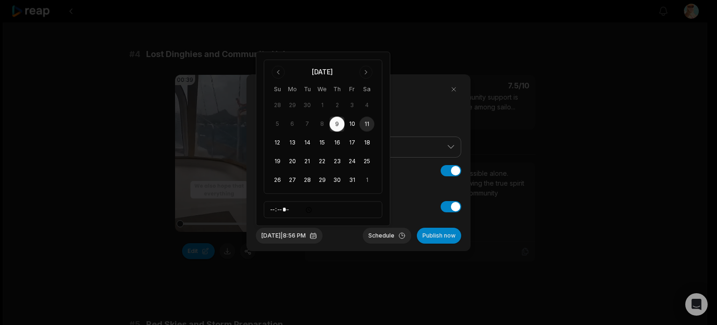
click at [366, 122] on button "11" at bounding box center [367, 124] width 15 height 15
click at [306, 235] on button "Oct 11, 2025 | 8:56 PM" at bounding box center [289, 235] width 67 height 16
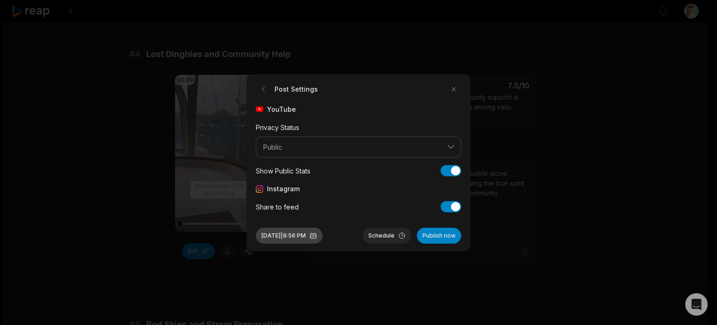
click at [305, 234] on button "Oct 11, 2025 | 8:56 PM" at bounding box center [289, 235] width 67 height 16
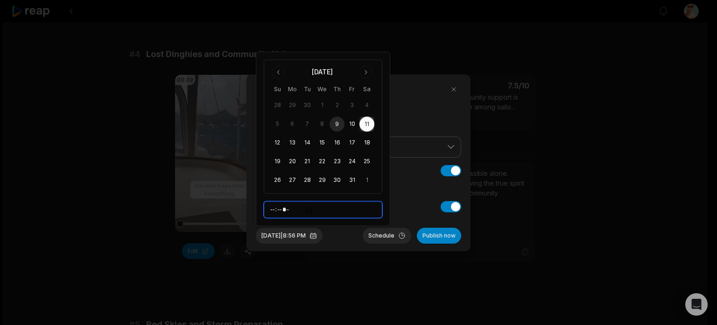
click at [273, 208] on input "*****" at bounding box center [323, 209] width 119 height 17
click at [298, 211] on input "*****" at bounding box center [323, 209] width 119 height 17
type input "*****"
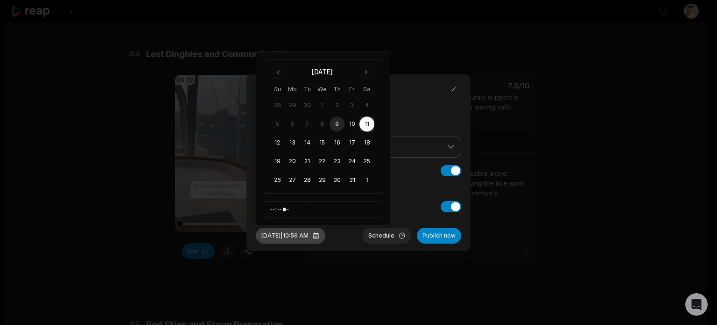
click at [305, 239] on button "Oct 11, 2025 | 10:56 AM" at bounding box center [291, 235] width 70 height 16
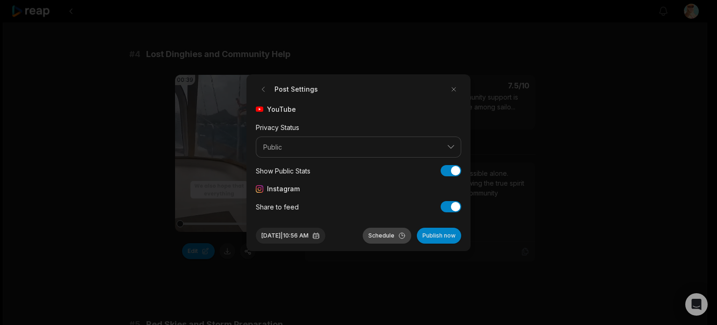
click at [384, 235] on button "Schedule" at bounding box center [387, 235] width 49 height 16
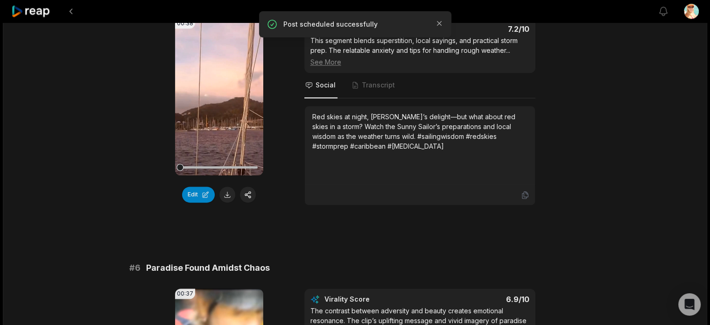
scroll to position [1214, 0]
click at [249, 201] on button "button" at bounding box center [248, 194] width 16 height 16
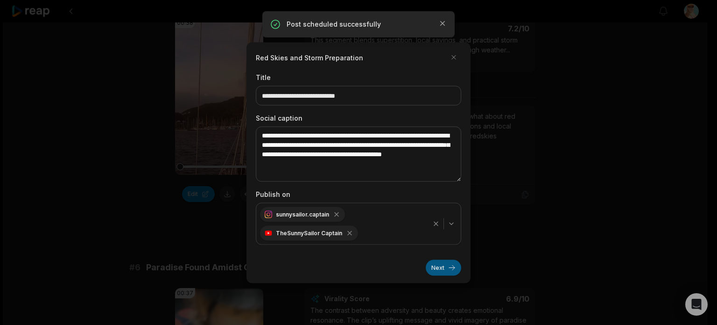
click at [444, 268] on button "Next" at bounding box center [443, 267] width 35 height 16
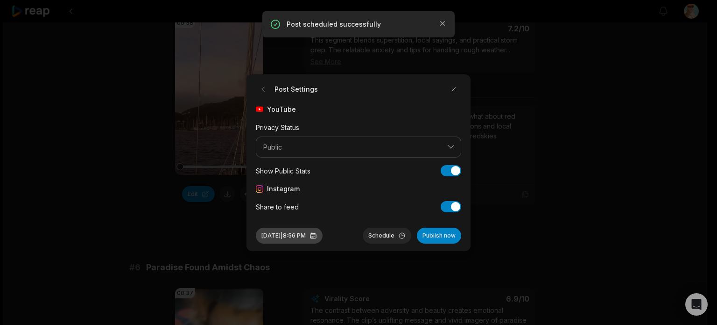
click at [322, 236] on button "Oct 9, 2025 | 8:56 PM" at bounding box center [289, 235] width 67 height 16
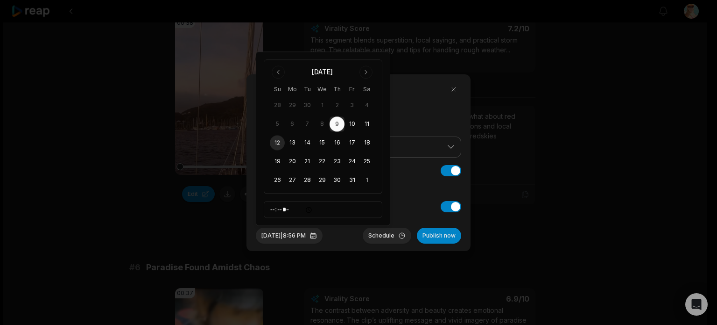
click at [278, 143] on button "12" at bounding box center [277, 142] width 15 height 15
click at [304, 235] on button "Oct 12, 2025 | 8:56 PM" at bounding box center [289, 235] width 67 height 16
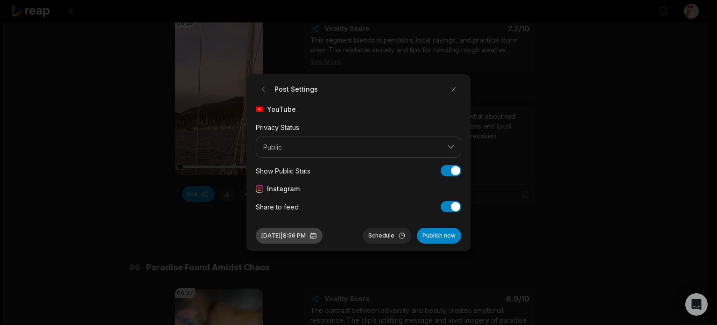
click at [291, 235] on button "Oct 12, 2025 | 8:56 PM" at bounding box center [289, 235] width 67 height 16
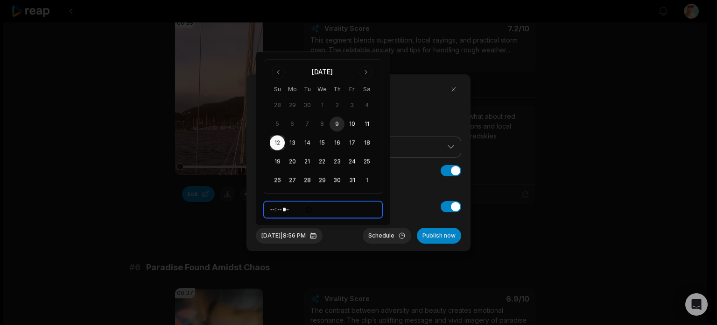
click at [276, 209] on input "*****" at bounding box center [323, 209] width 119 height 17
click at [295, 209] on input "*****" at bounding box center [323, 209] width 119 height 17
type input "*****"
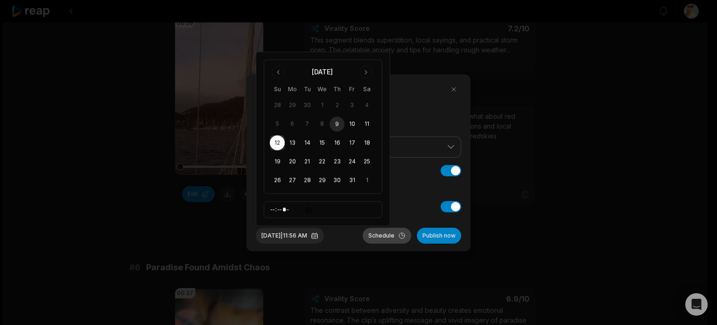
click at [387, 235] on button "Schedule" at bounding box center [387, 235] width 49 height 16
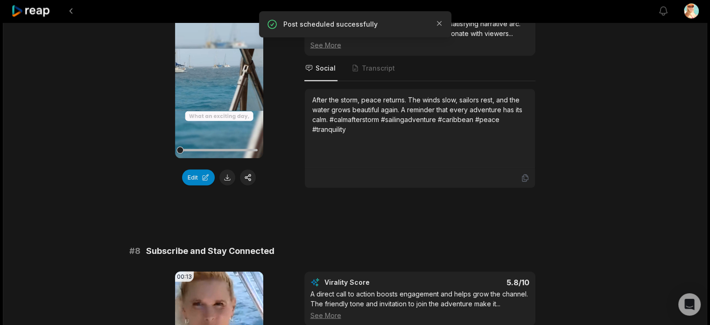
scroll to position [1728, 0]
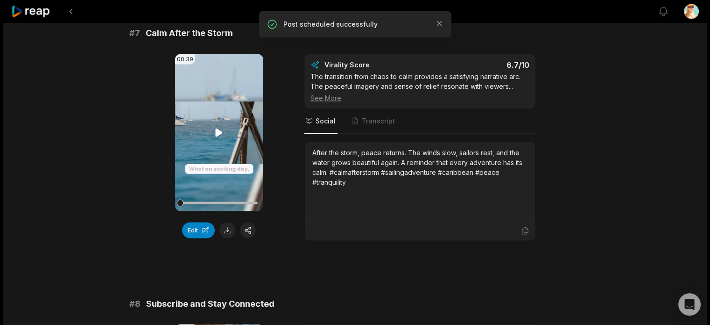
click at [220, 137] on icon at bounding box center [218, 132] width 11 height 11
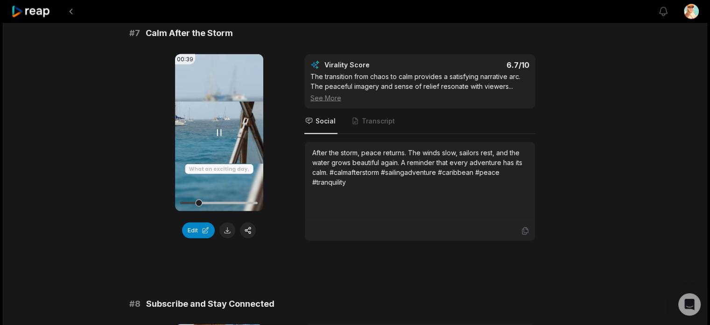
click at [210, 208] on div at bounding box center [219, 202] width 78 height 16
click at [228, 204] on div at bounding box center [219, 202] width 78 height 2
click at [206, 234] on button "Edit" at bounding box center [198, 230] width 33 height 16
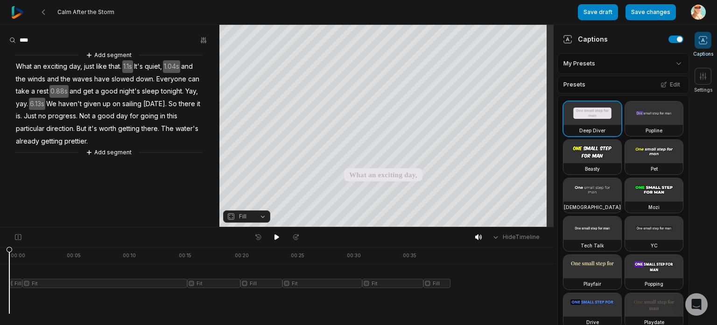
click at [21, 282] on div at bounding box center [229, 280] width 441 height 67
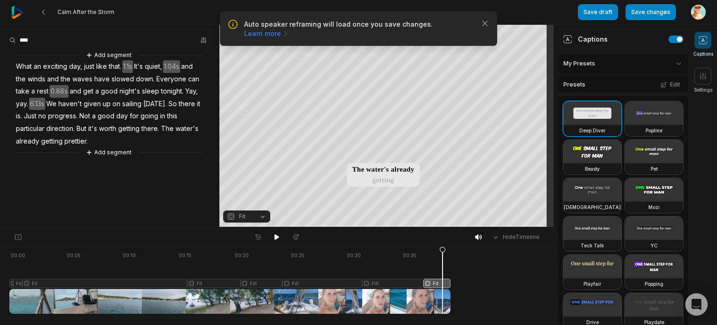
click at [78, 148] on div "Add segment" at bounding box center [109, 152] width 188 height 10
click at [446, 253] on icon at bounding box center [443, 282] width 6 height 71
click at [440, 252] on icon at bounding box center [443, 279] width 7 height 67
click at [422, 254] on div at bounding box center [229, 280] width 441 height 67
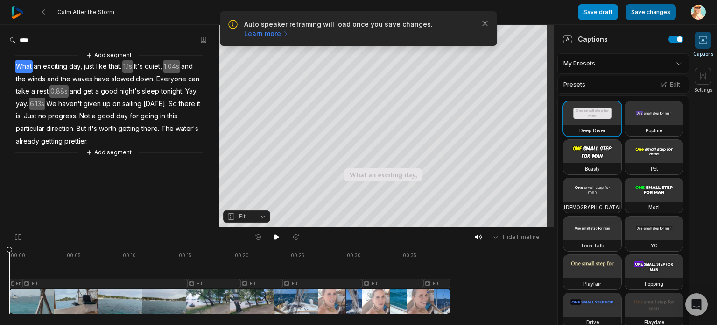
click at [654, 9] on button "Save changes" at bounding box center [651, 12] width 50 height 16
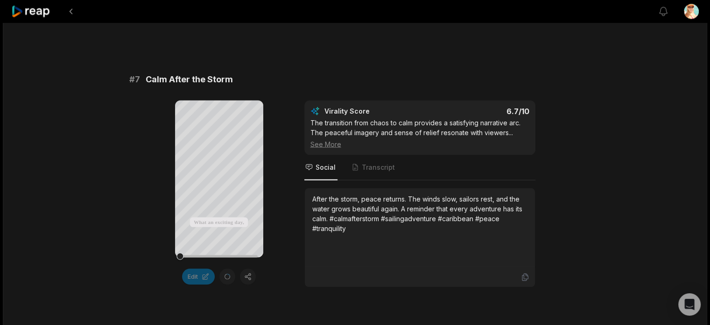
scroll to position [1681, 0]
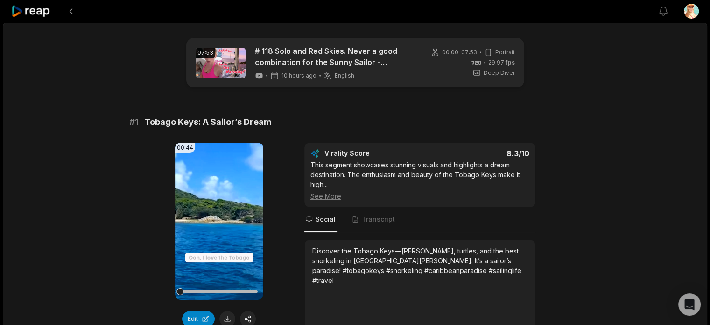
click at [42, 11] on icon at bounding box center [31, 11] width 40 height 13
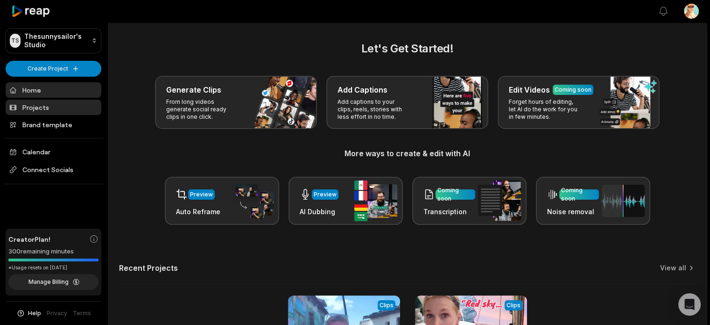
click at [41, 105] on link "Projects" at bounding box center [54, 106] width 96 height 15
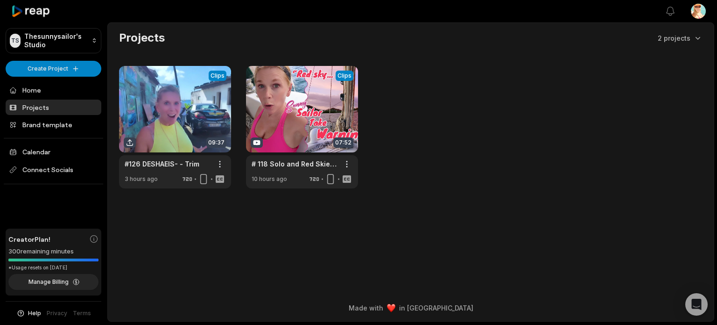
click at [210, 245] on main "Projects 2 projects View Clips Clips 09:37 #126 DESHAEIS- - Trim Open options 3…" at bounding box center [411, 143] width 606 height 241
click at [55, 172] on span "Connect Socials" at bounding box center [54, 169] width 96 height 17
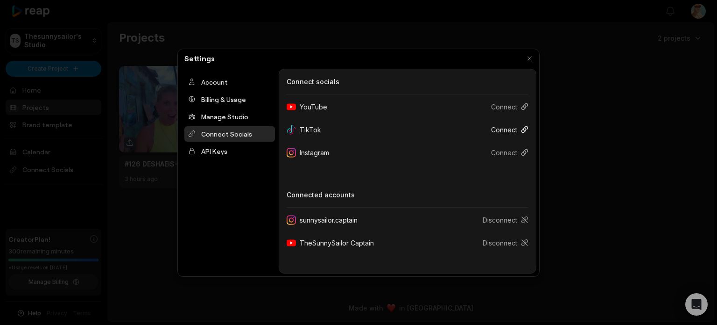
click at [511, 127] on button "Connect" at bounding box center [506, 129] width 45 height 17
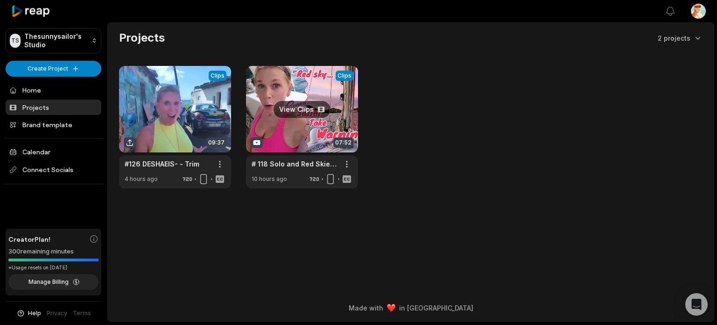
click at [297, 126] on link at bounding box center [302, 127] width 112 height 122
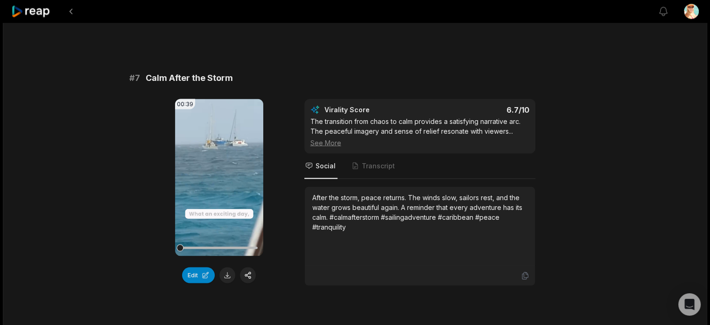
scroll to position [1775, 0]
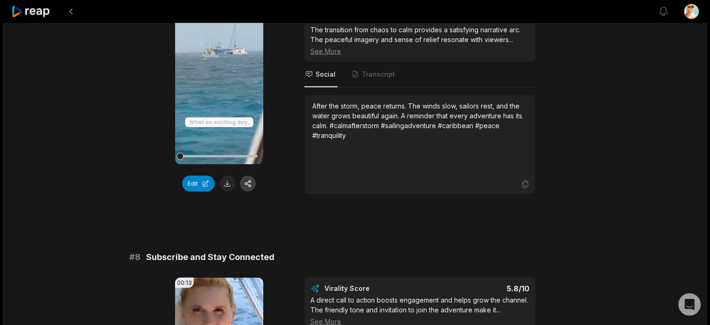
click at [249, 189] on button "button" at bounding box center [248, 183] width 16 height 16
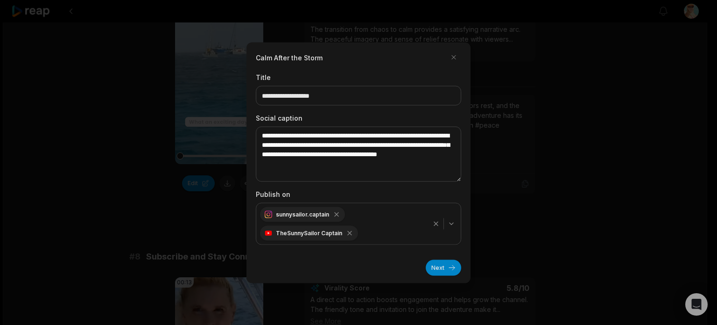
click at [453, 224] on icon "button" at bounding box center [451, 223] width 7 height 7
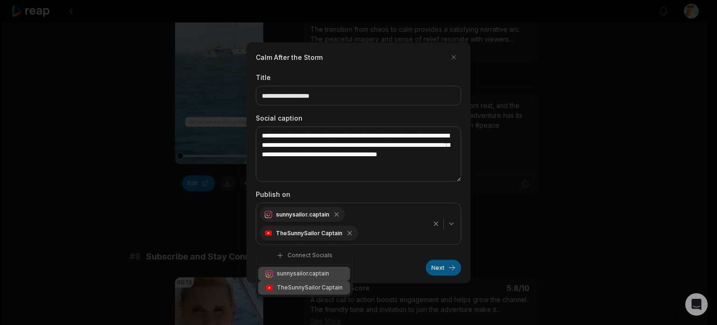
click at [444, 267] on button "Next" at bounding box center [443, 267] width 35 height 16
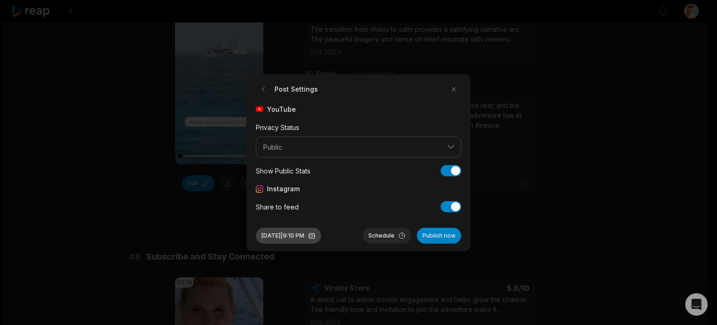
click at [321, 235] on button "[DATE] 9:10 PM" at bounding box center [288, 235] width 65 height 16
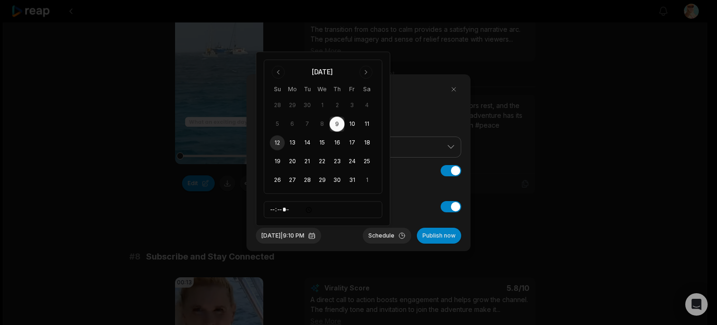
click at [278, 142] on button "12" at bounding box center [277, 142] width 15 height 15
click at [384, 233] on button "Schedule" at bounding box center [387, 235] width 49 height 16
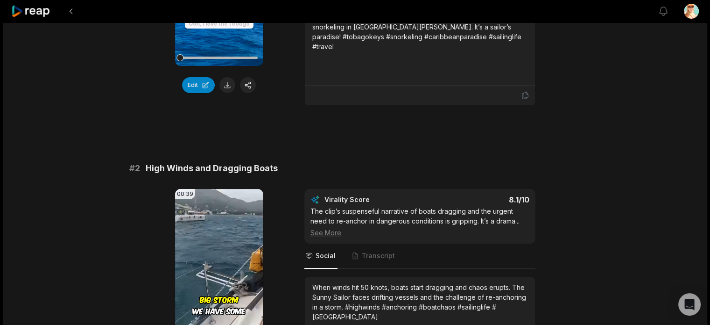
scroll to position [0, 0]
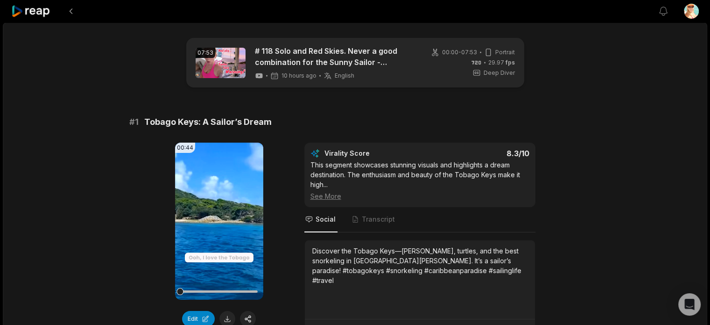
click at [44, 9] on icon at bounding box center [31, 11] width 40 height 13
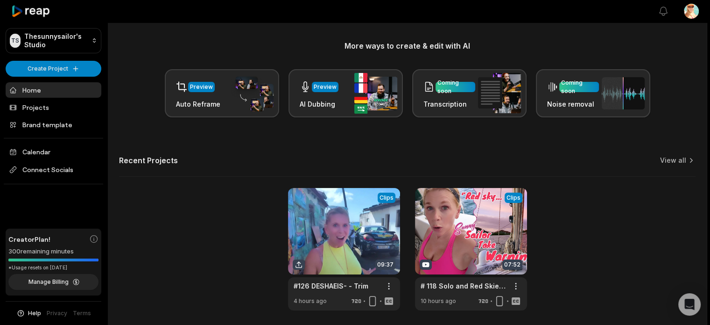
scroll to position [140, 0]
